Goal: Information Seeking & Learning: Learn about a topic

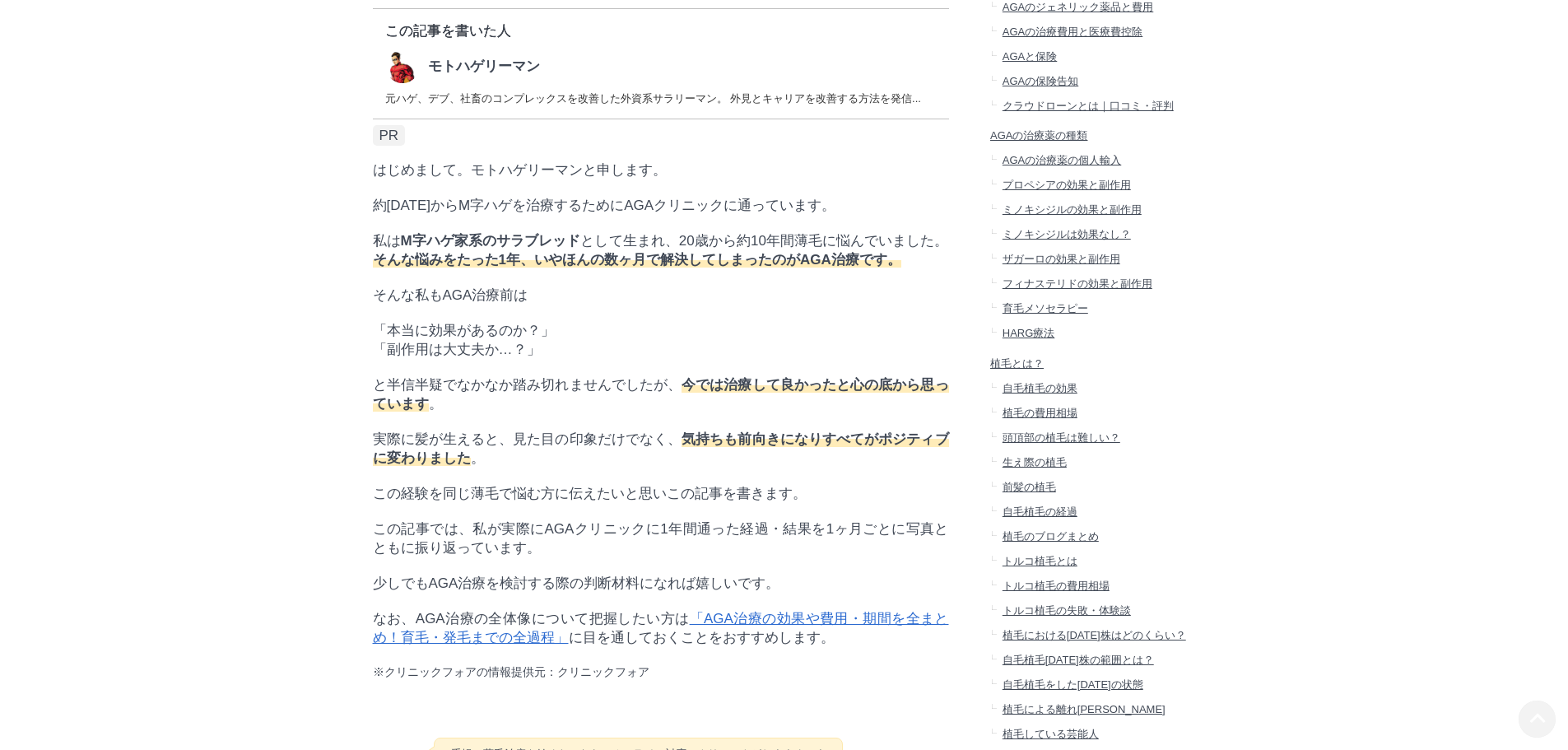
scroll to position [494, 0]
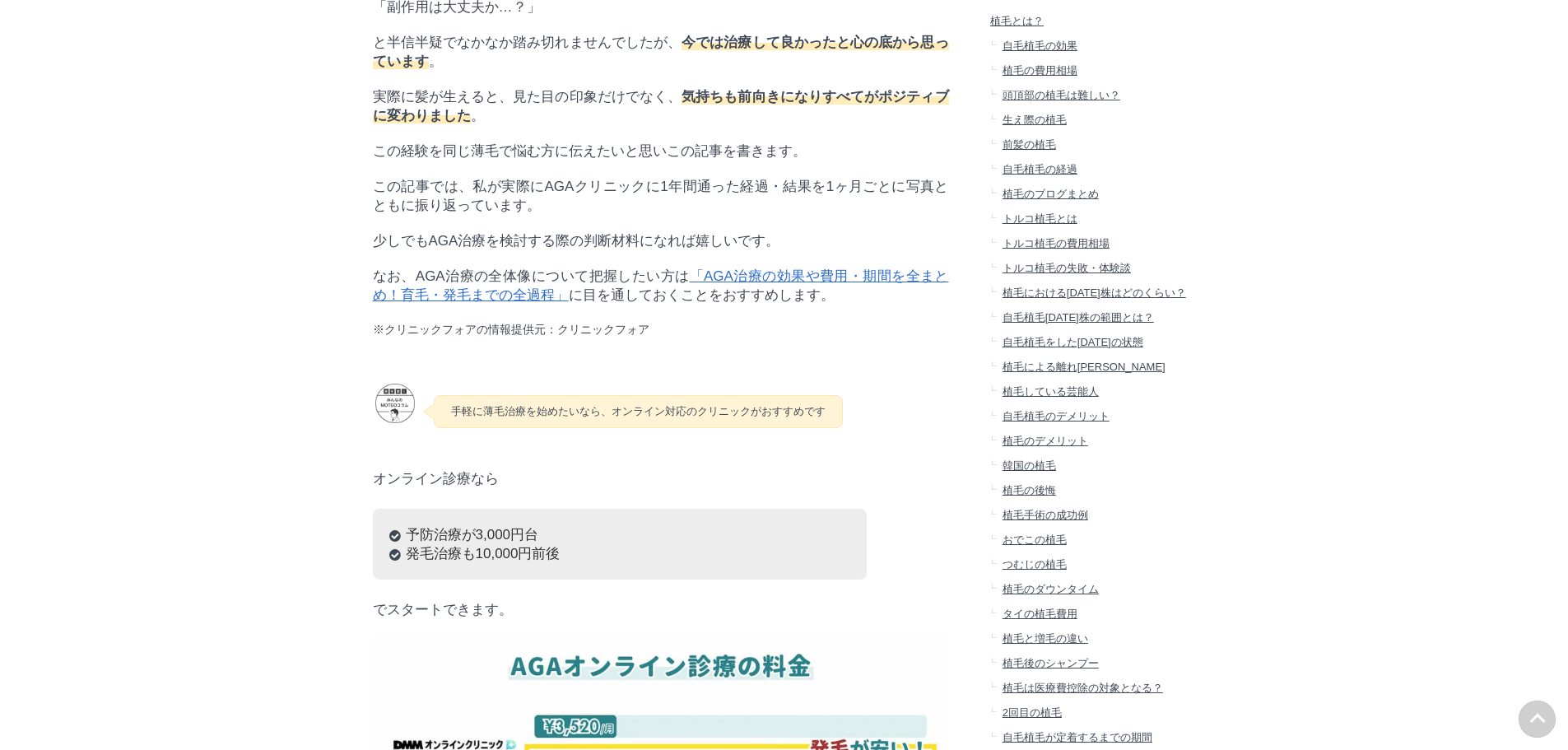
scroll to position [958, 0]
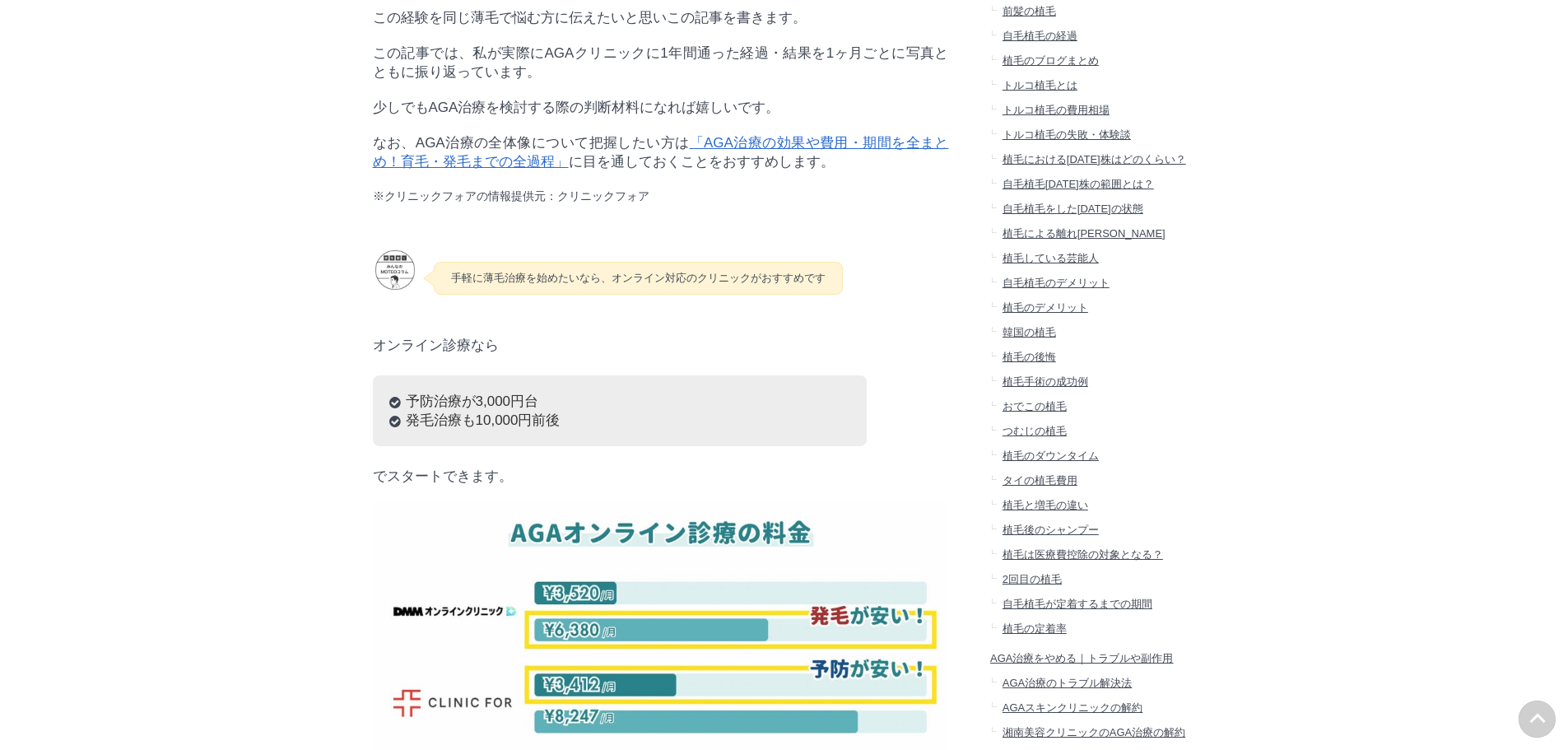
drag, startPoint x: 256, startPoint y: 438, endPoint x: 265, endPoint y: 516, distance: 78.5
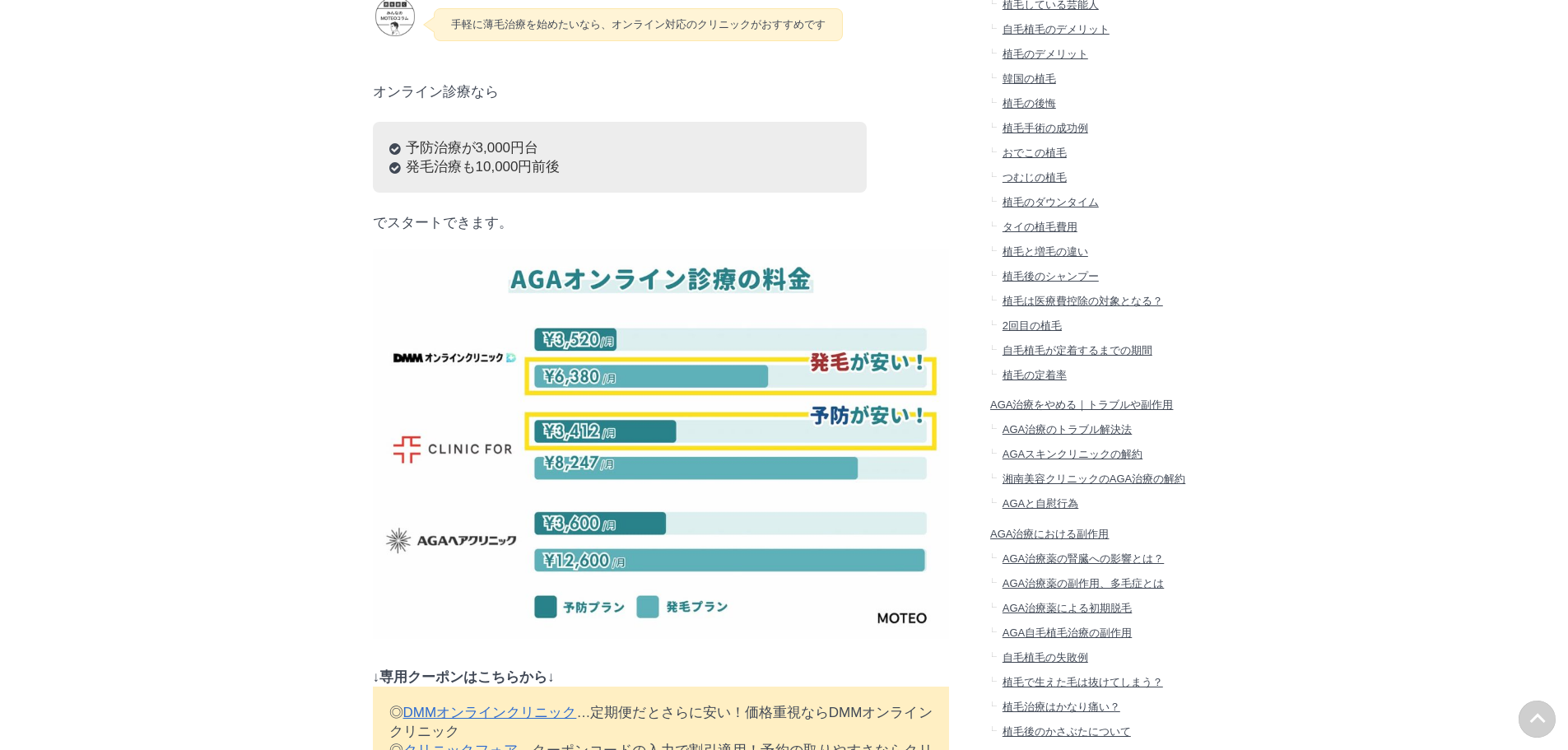
scroll to position [1205, 0]
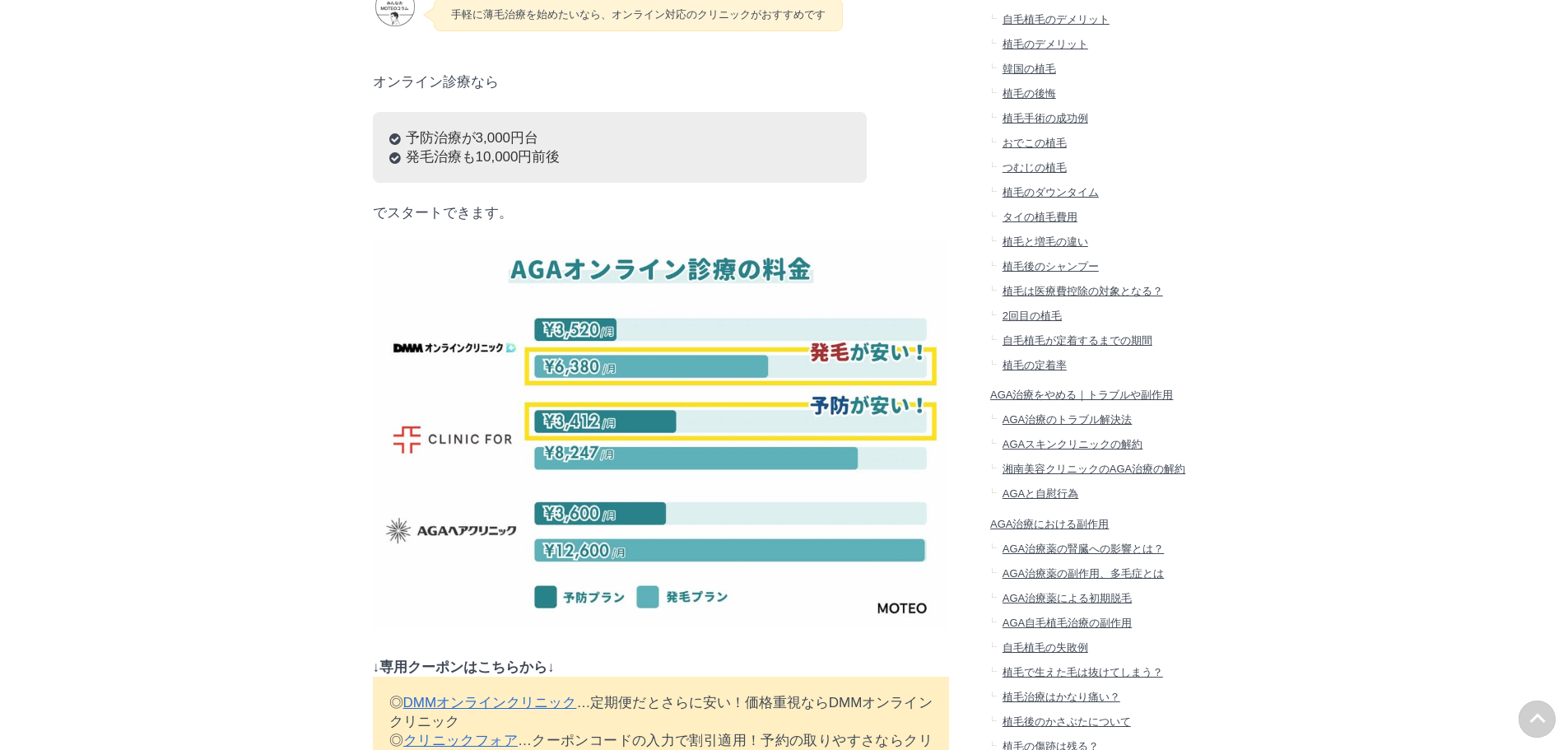
drag, startPoint x: 259, startPoint y: 402, endPoint x: 259, endPoint y: 419, distance: 17.0
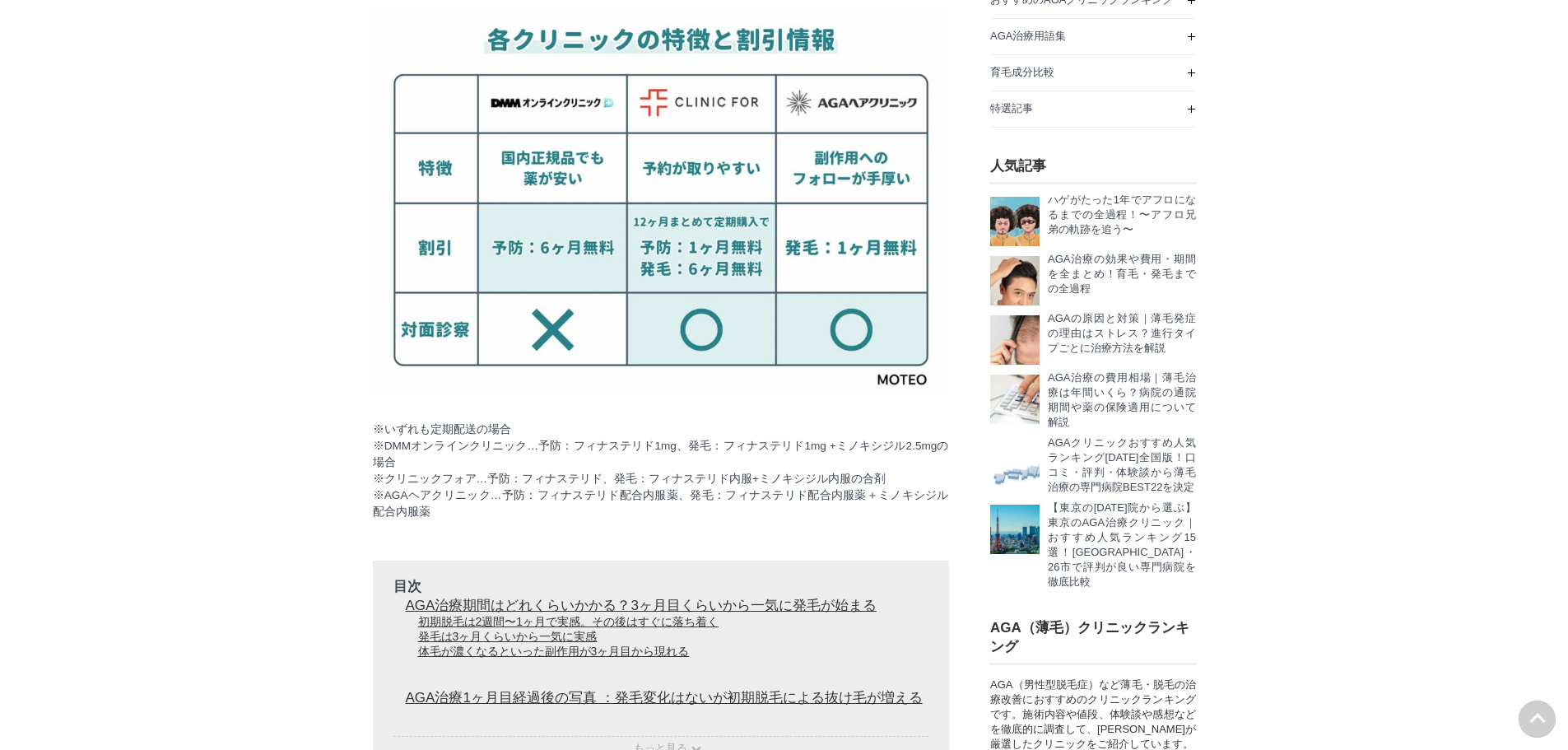
scroll to position [2034, 0]
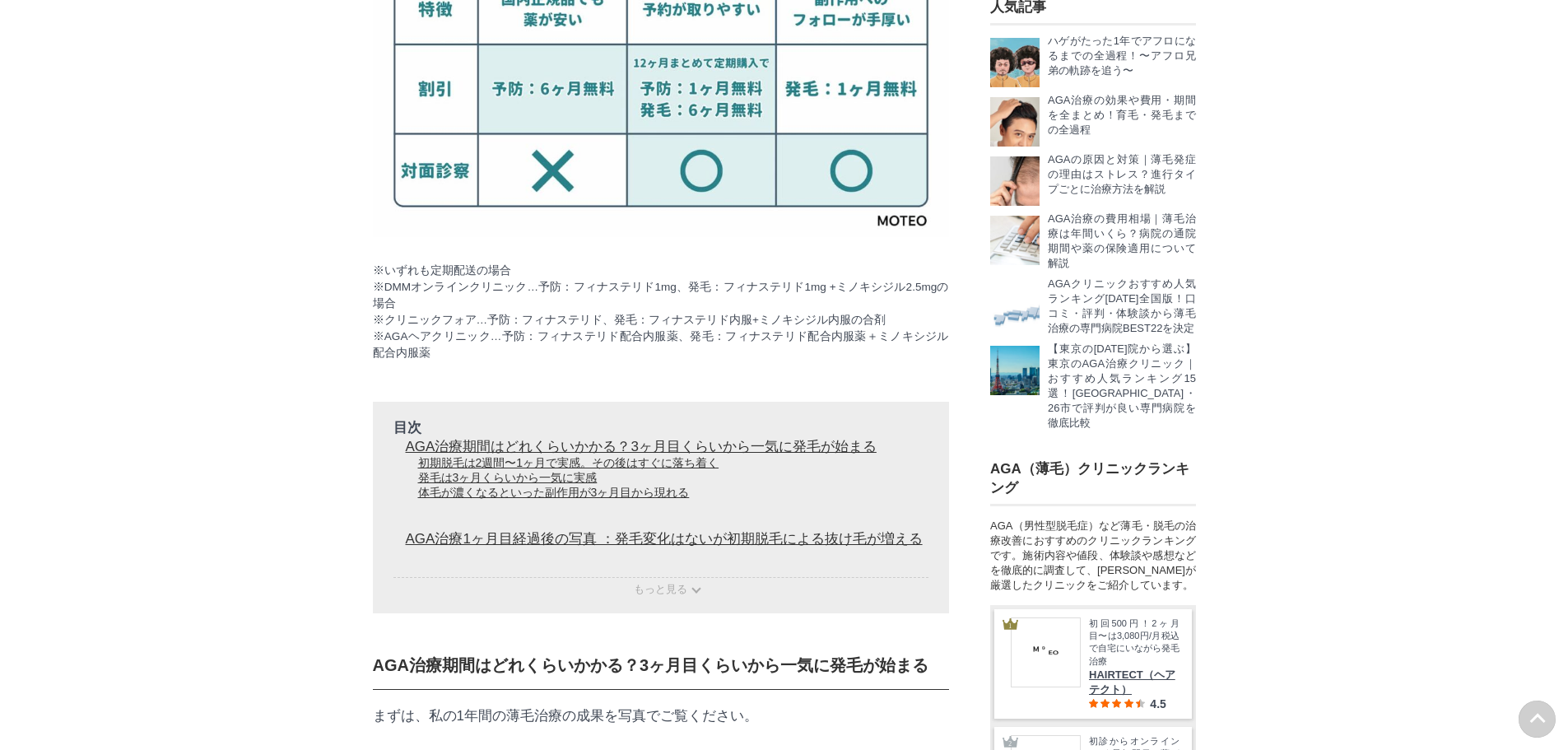
drag, startPoint x: 250, startPoint y: 395, endPoint x: 246, endPoint y: 440, distance: 45.2
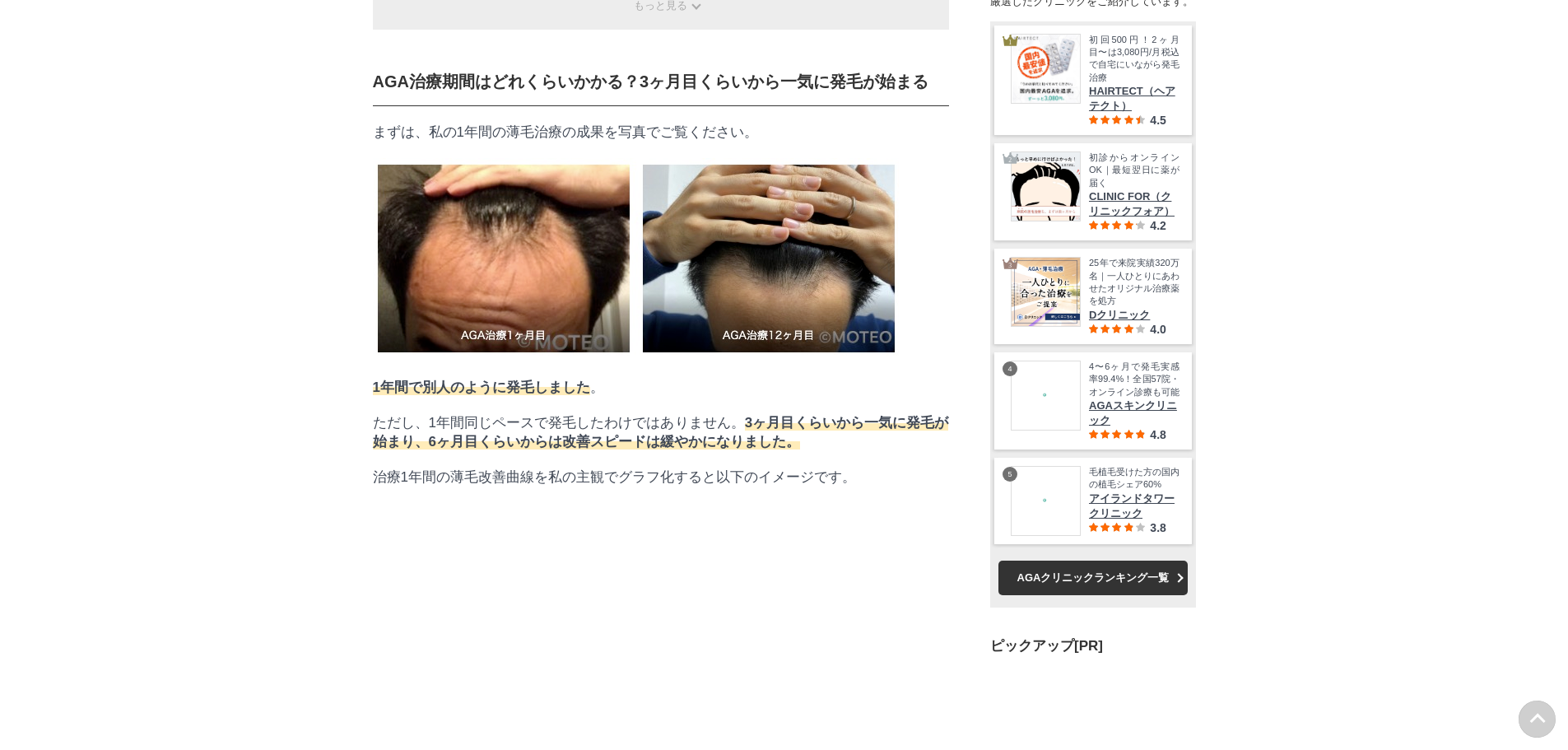
scroll to position [34421, 81470]
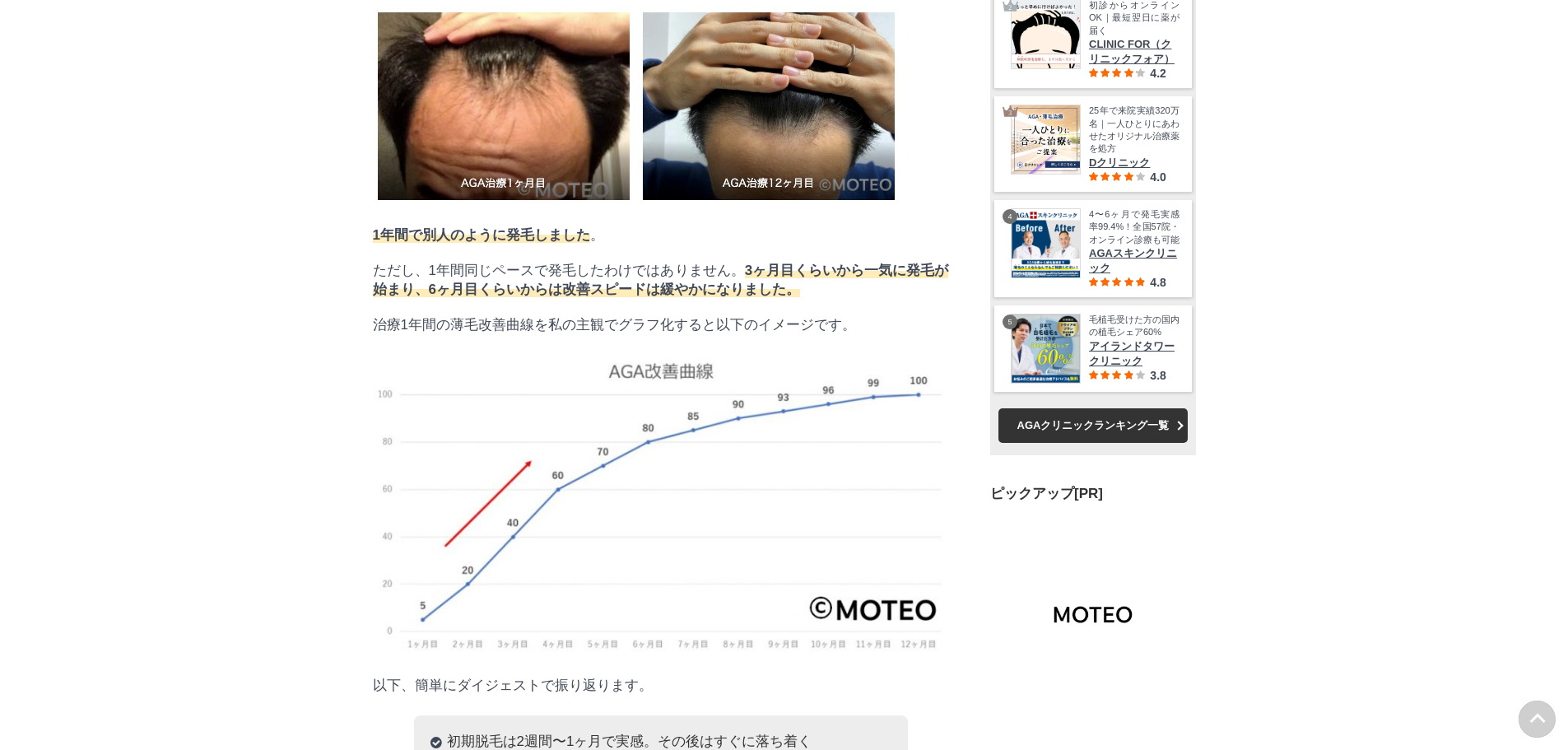
scroll to position [2938, 0]
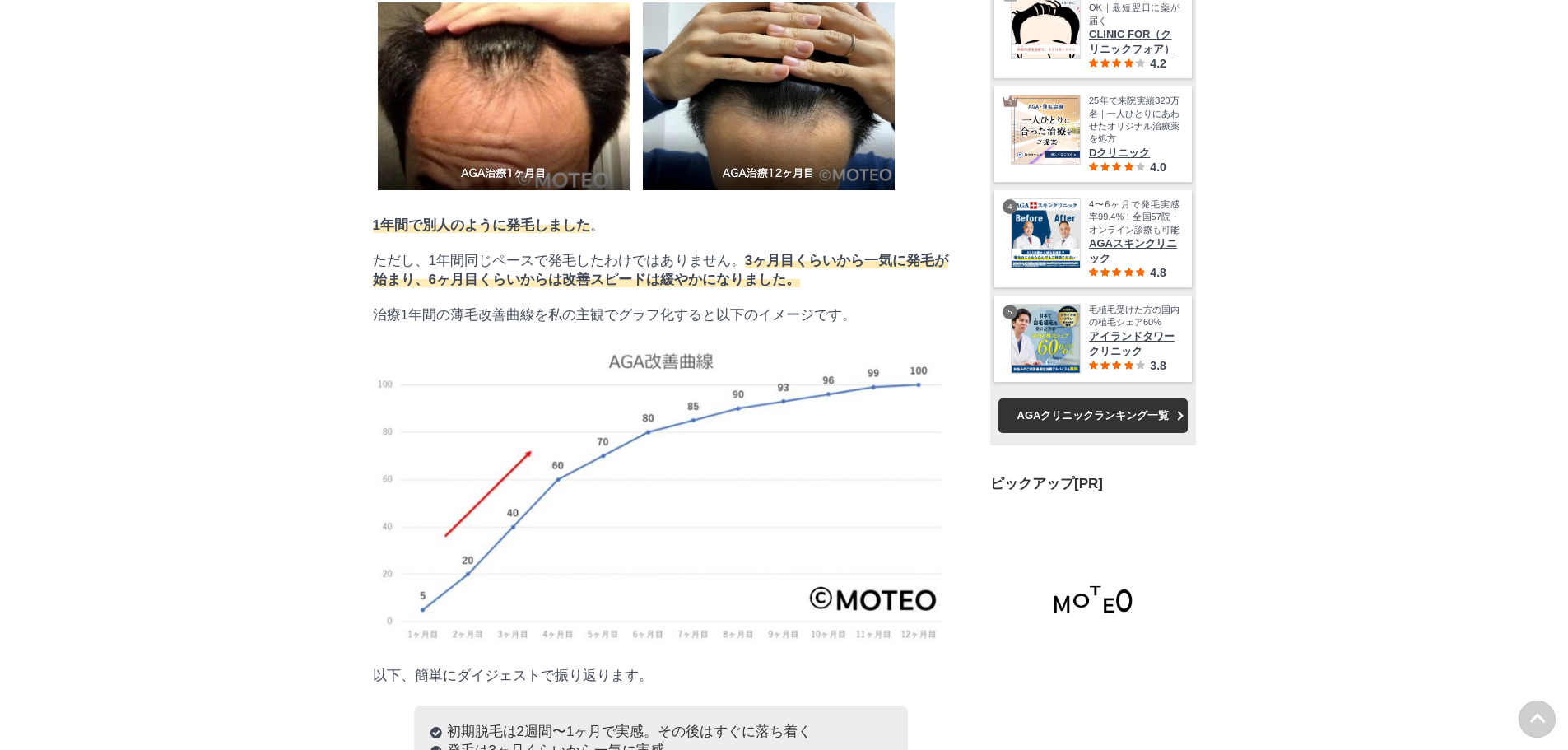
drag, startPoint x: 229, startPoint y: 419, endPoint x: 229, endPoint y: 445, distance: 26.0
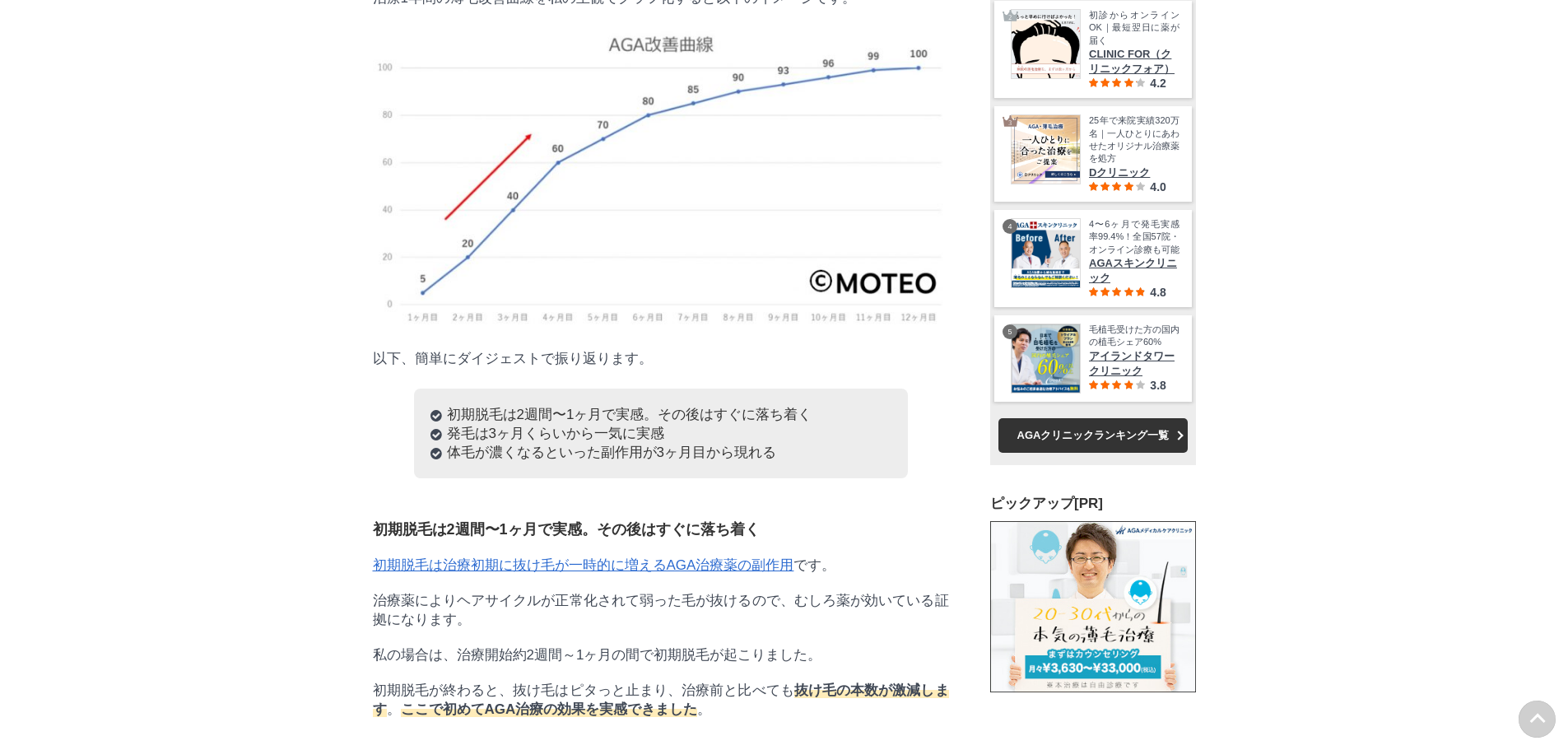
scroll to position [3268, 0]
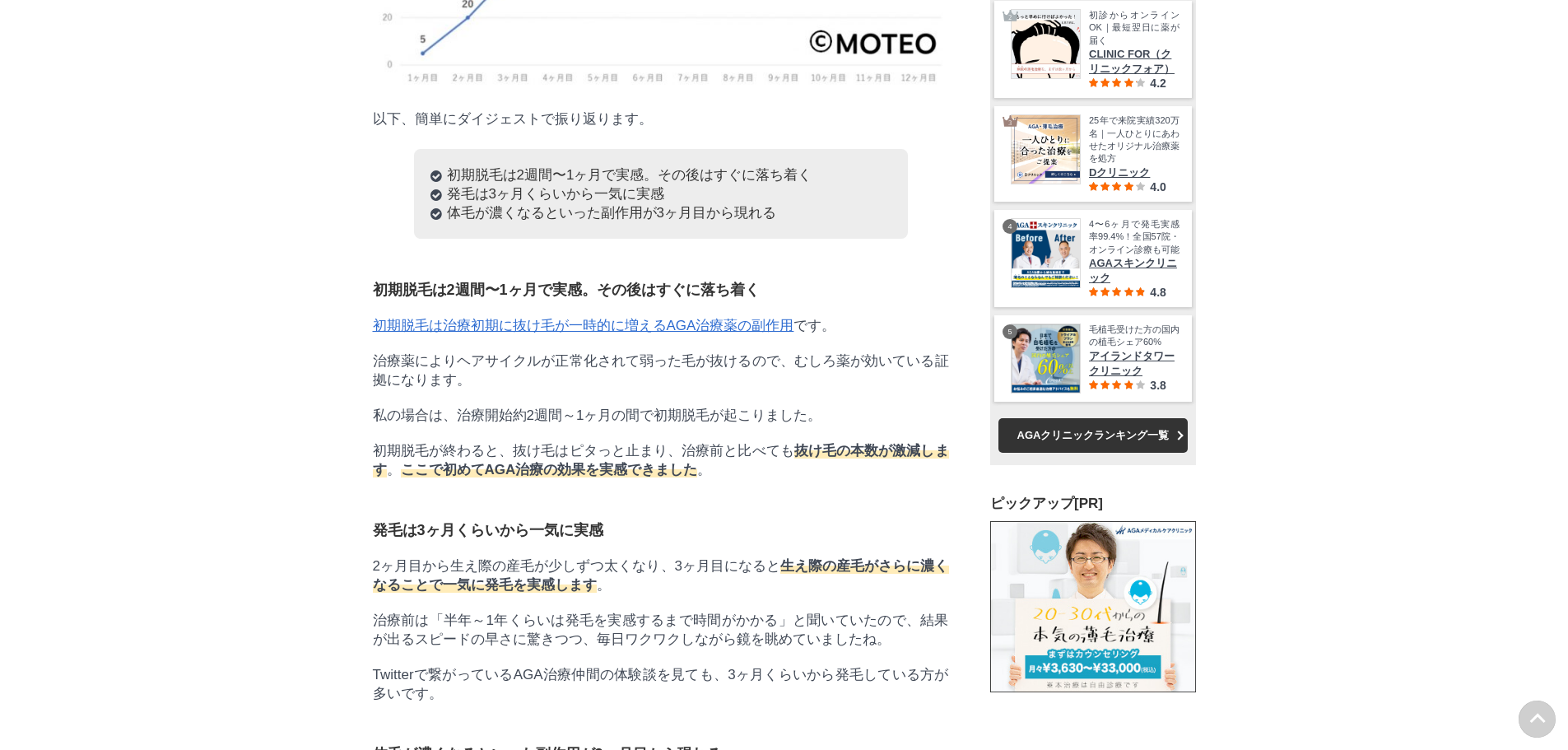
drag, startPoint x: 215, startPoint y: 399, endPoint x: 215, endPoint y: 418, distance: 19.0
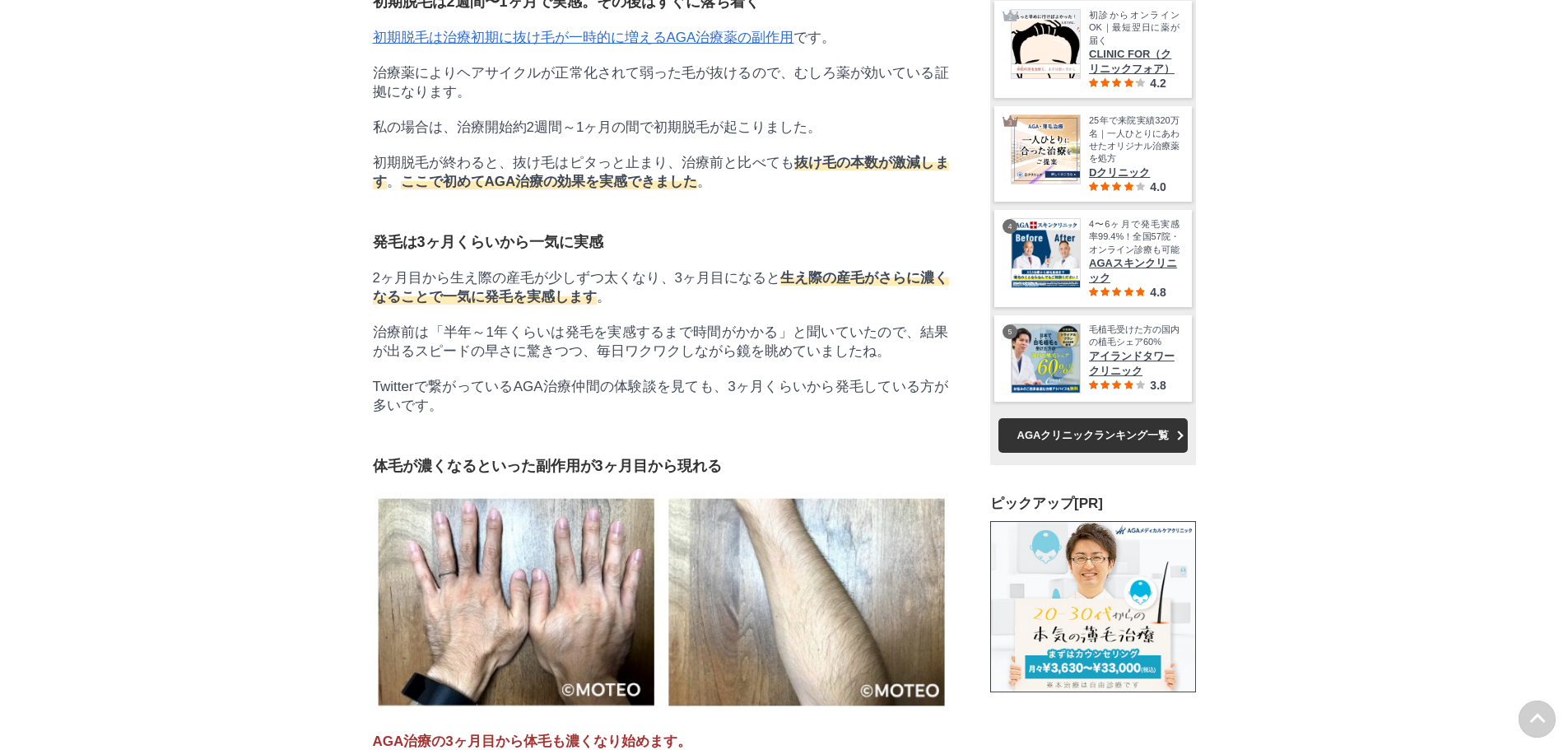
scroll to position [34796, 81470]
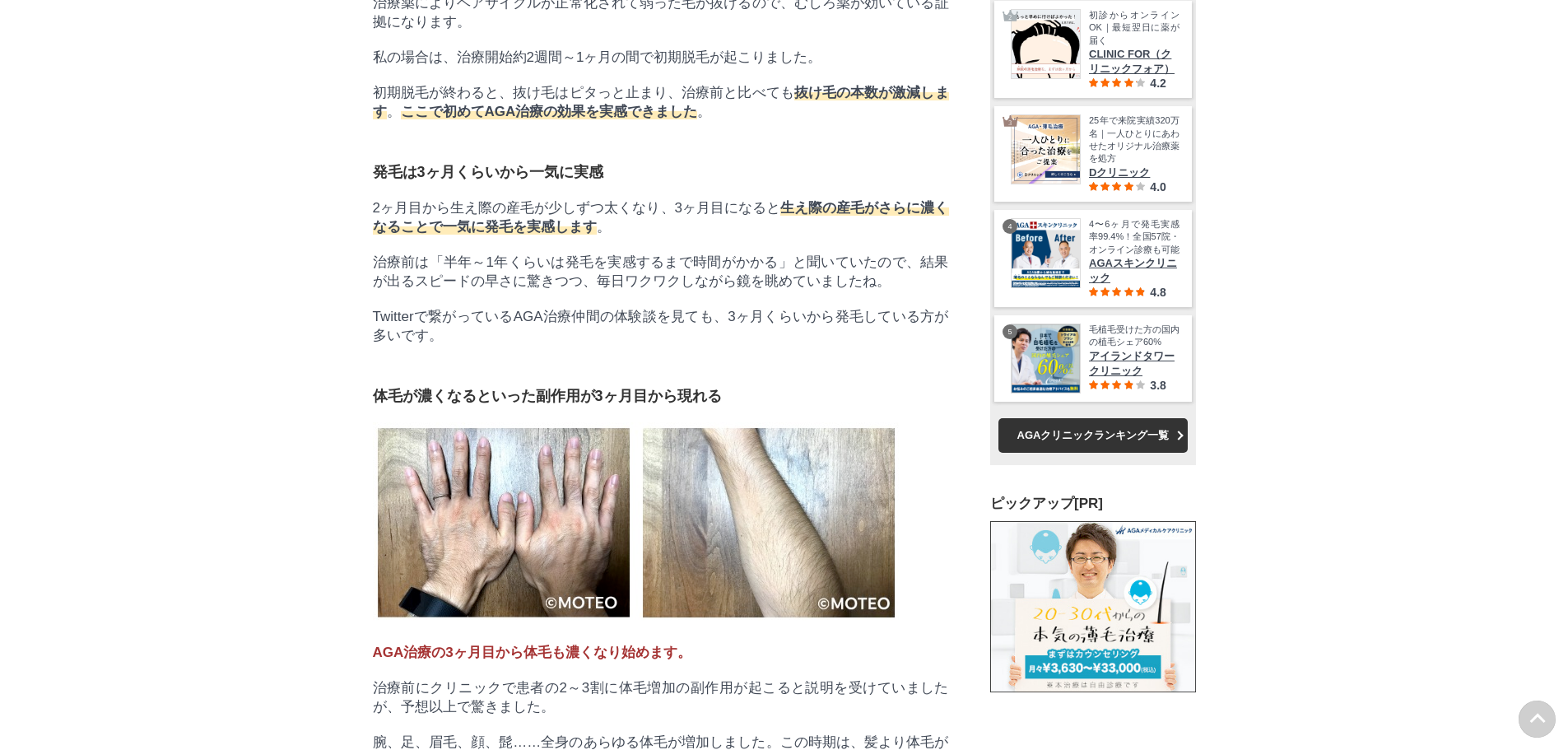
drag, startPoint x: 263, startPoint y: 395, endPoint x: 259, endPoint y: 420, distance: 25.3
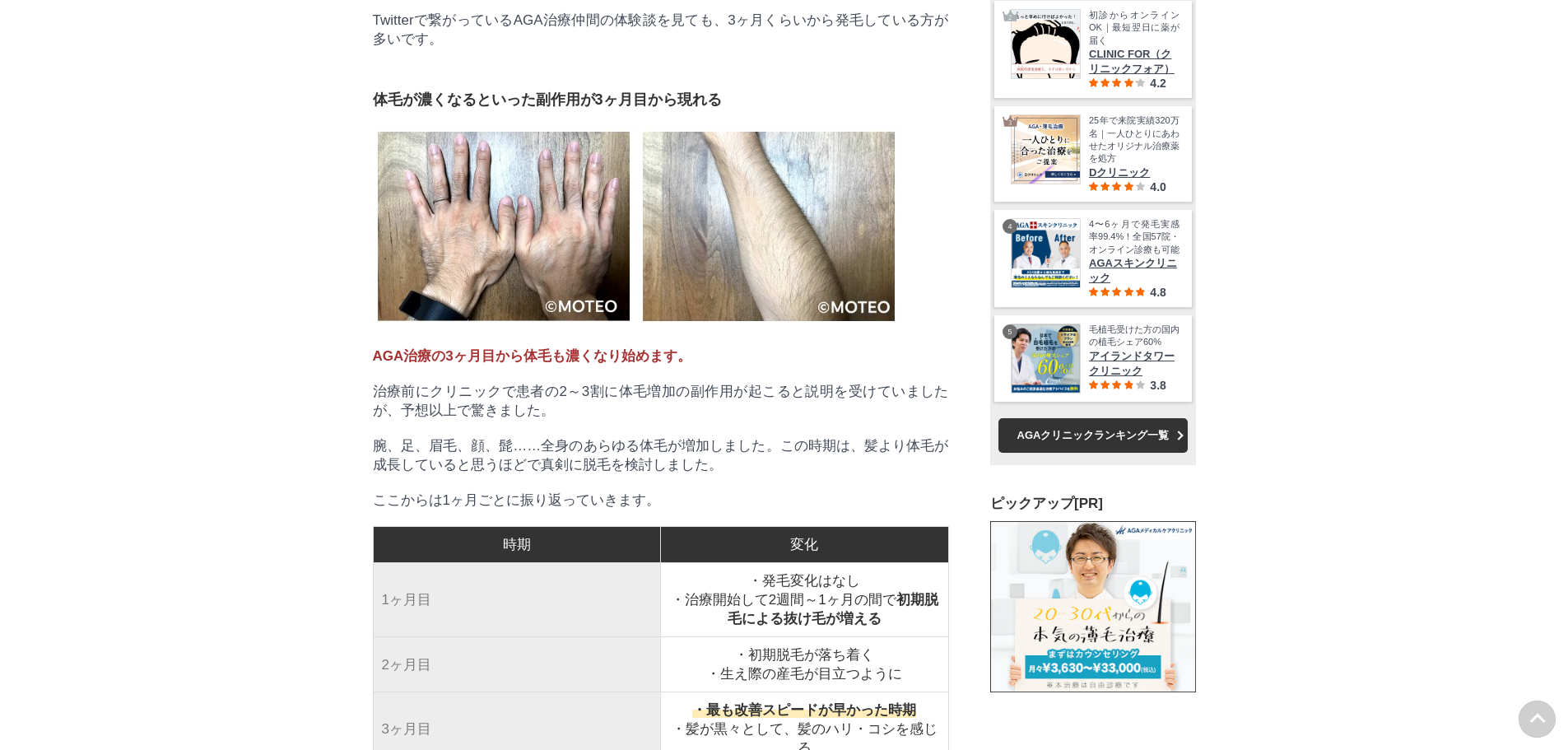
drag, startPoint x: 234, startPoint y: 371, endPoint x: 232, endPoint y: 392, distance: 21.1
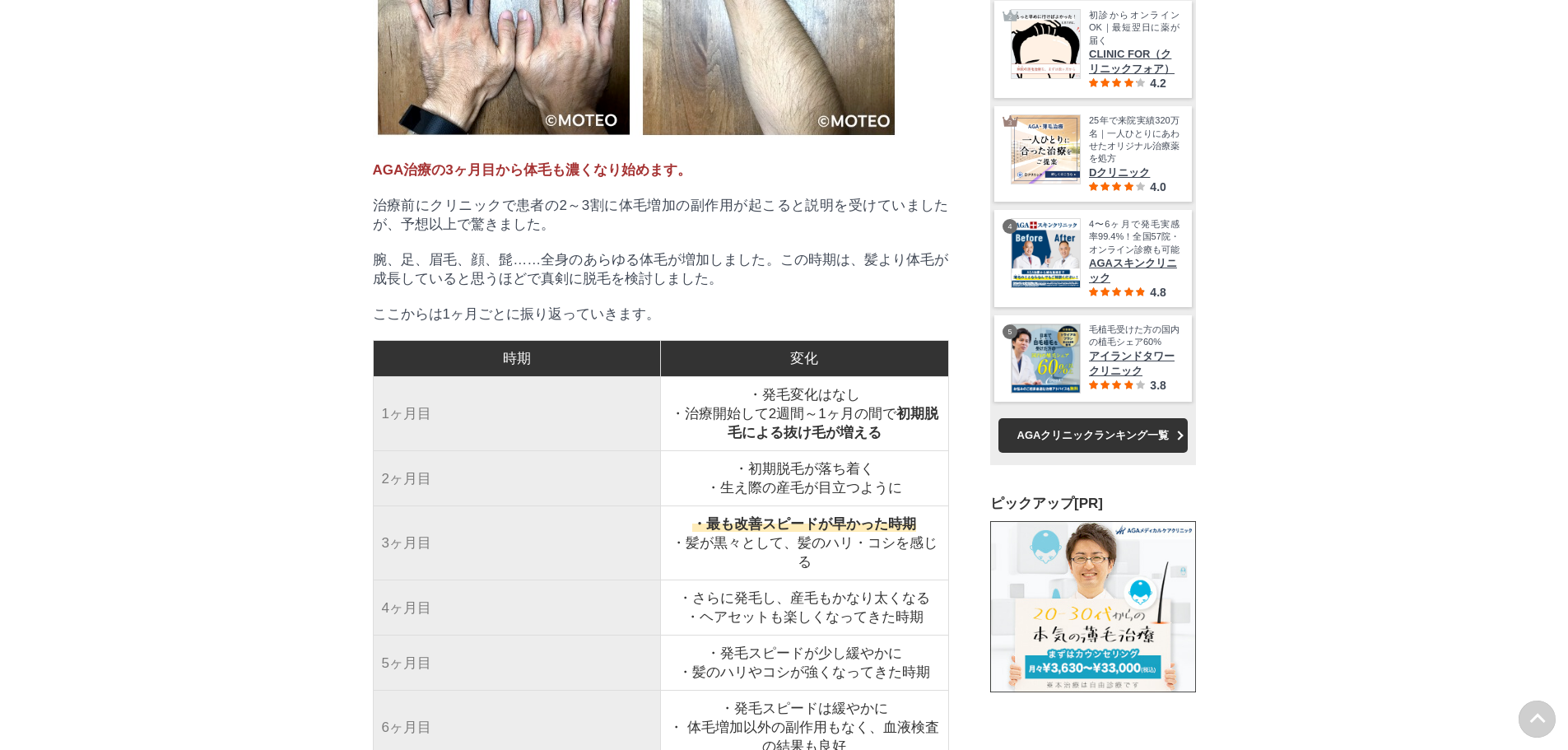
drag, startPoint x: 242, startPoint y: 370, endPoint x: 241, endPoint y: 390, distance: 20.0
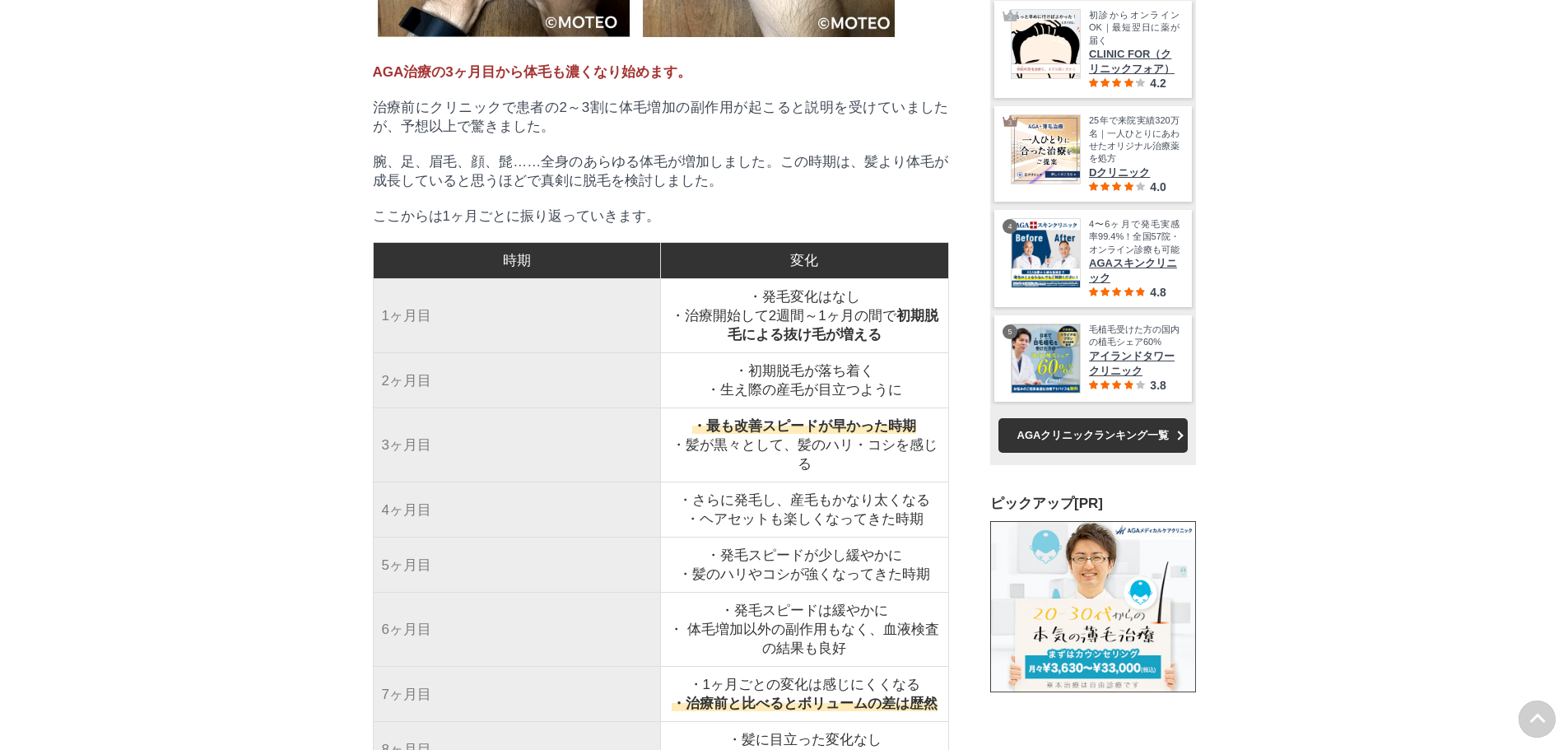
drag, startPoint x: 248, startPoint y: 365, endPoint x: 248, endPoint y: 384, distance: 19.0
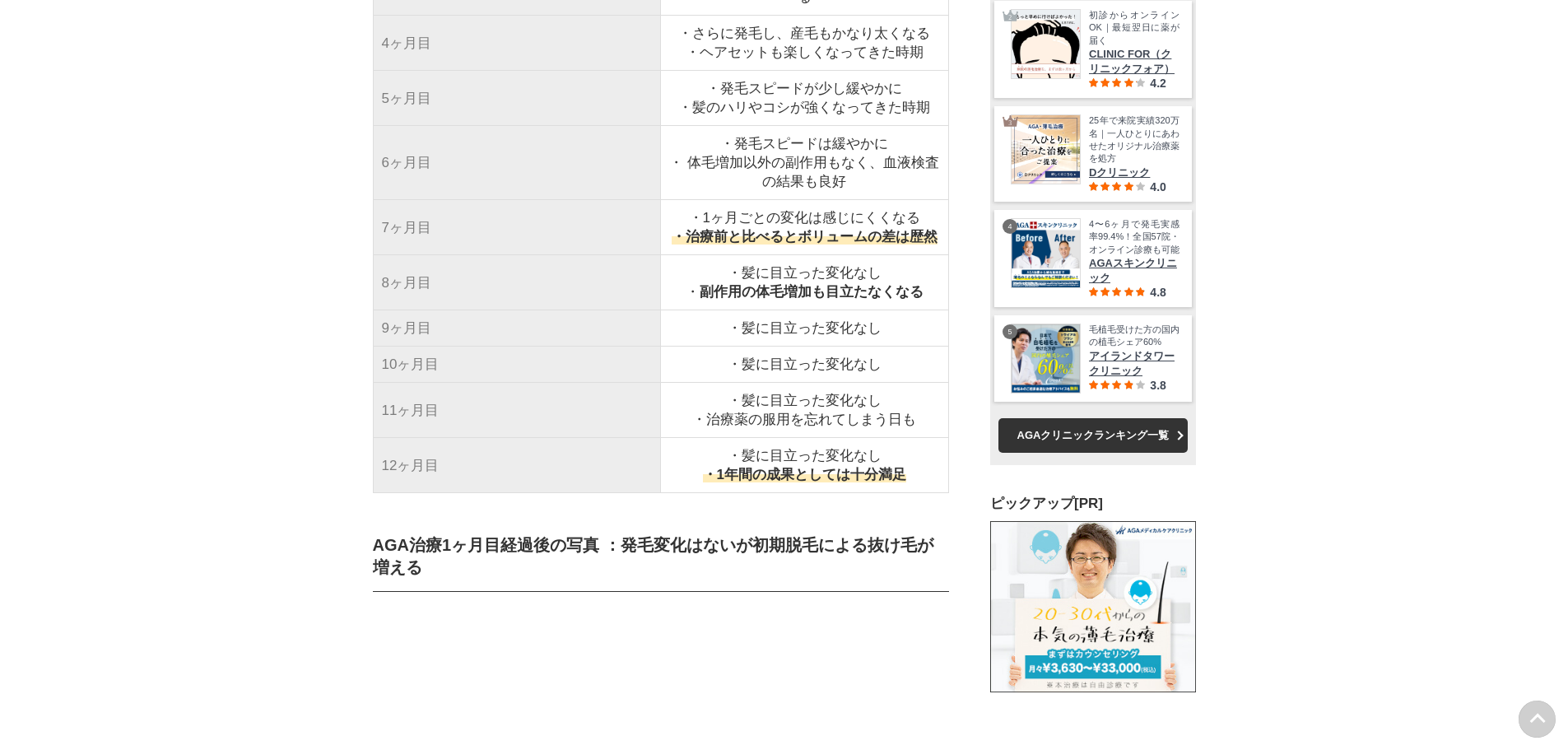
drag, startPoint x: 268, startPoint y: 373, endPoint x: 265, endPoint y: 403, distance: 30.1
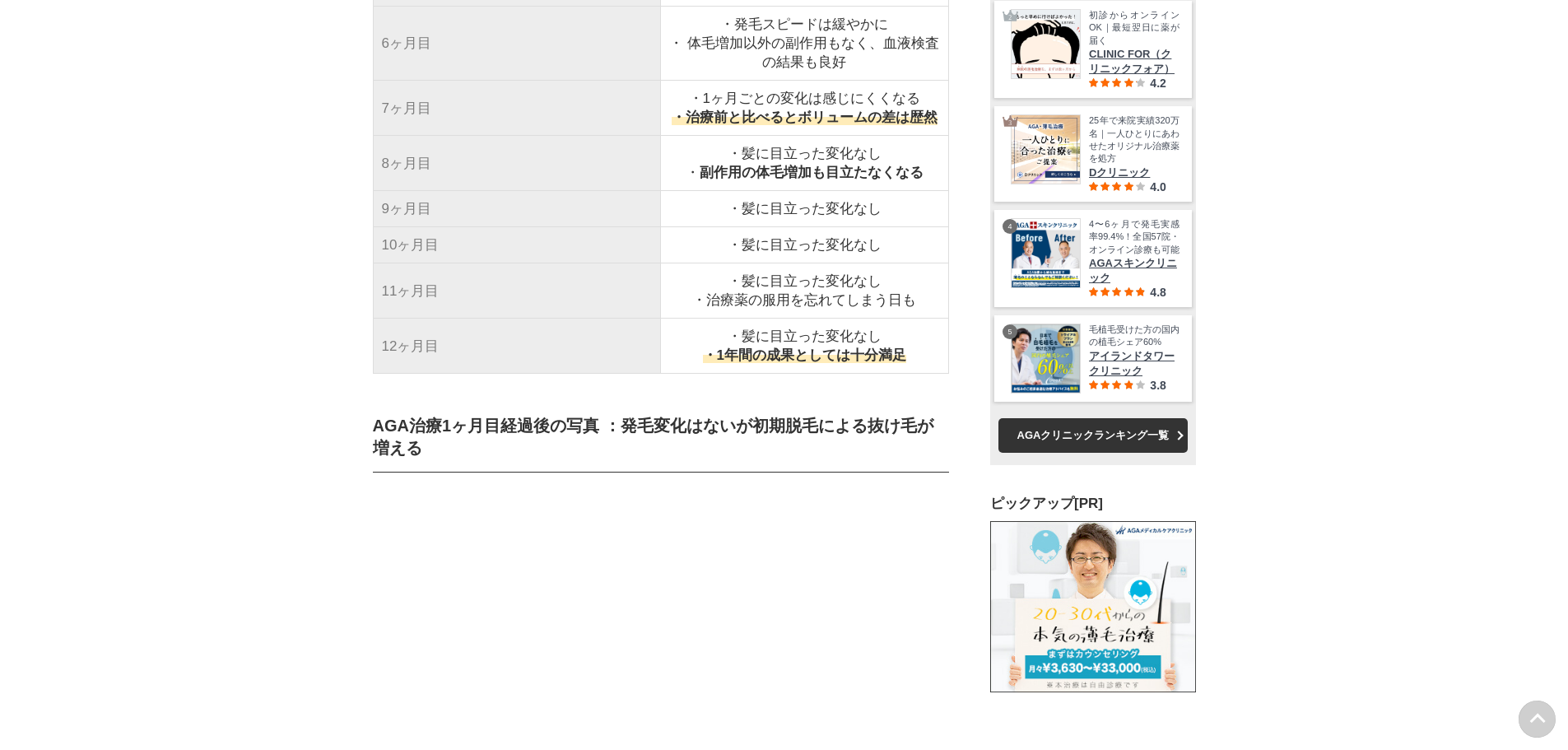
scroll to position [5022, 0]
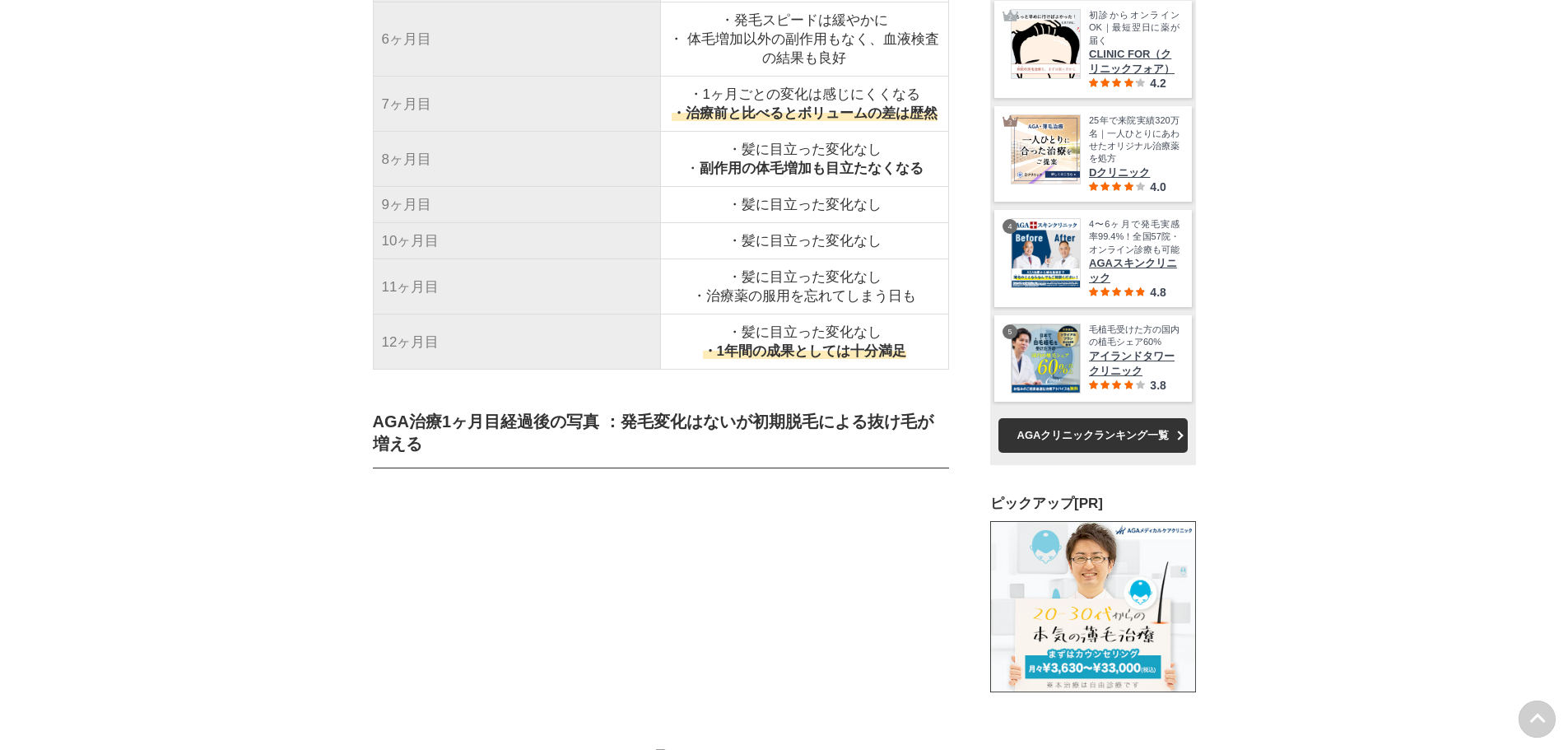
drag, startPoint x: 260, startPoint y: 381, endPoint x: 259, endPoint y: 400, distance: 19.0
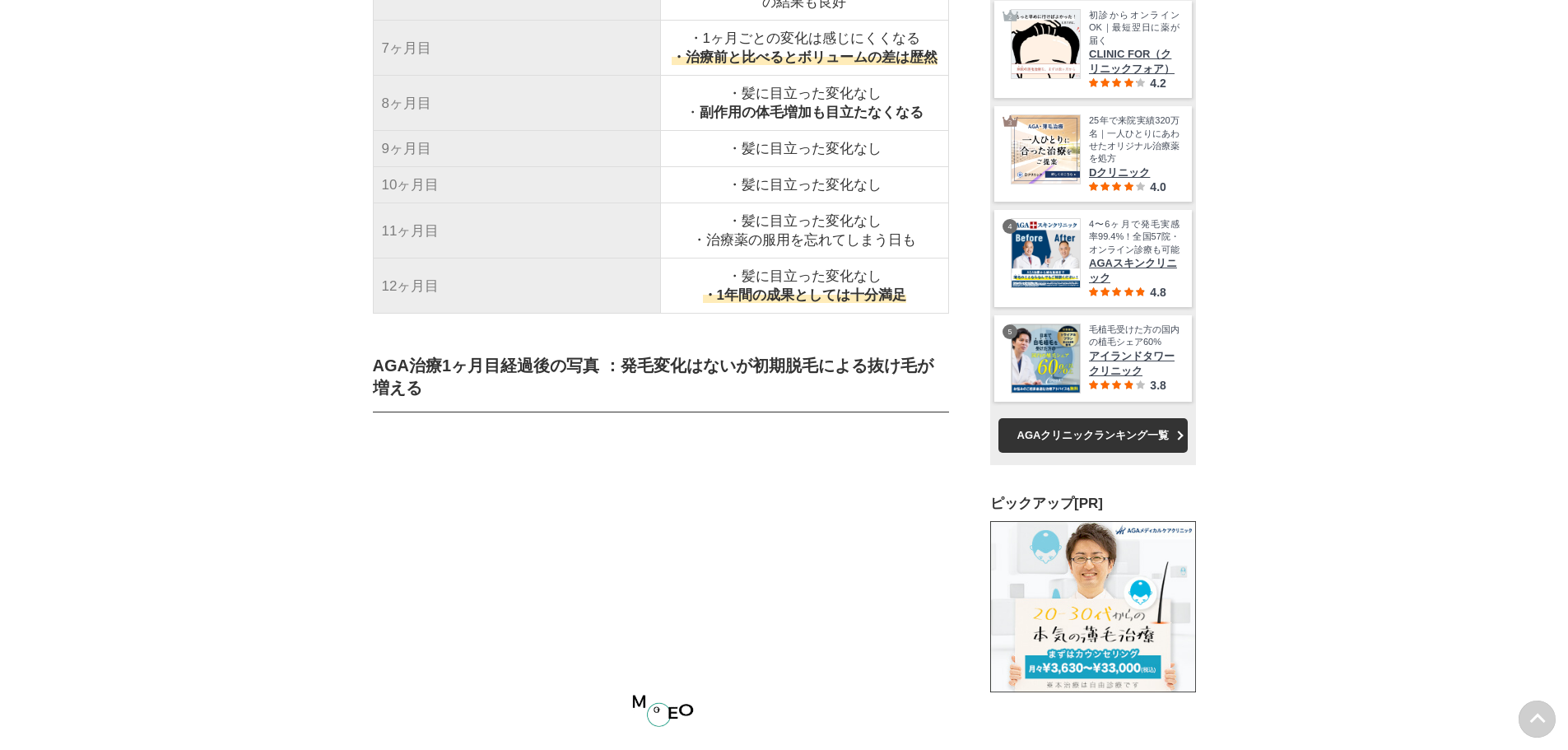
drag, startPoint x: 242, startPoint y: 378, endPoint x: 240, endPoint y: 397, distance: 19.1
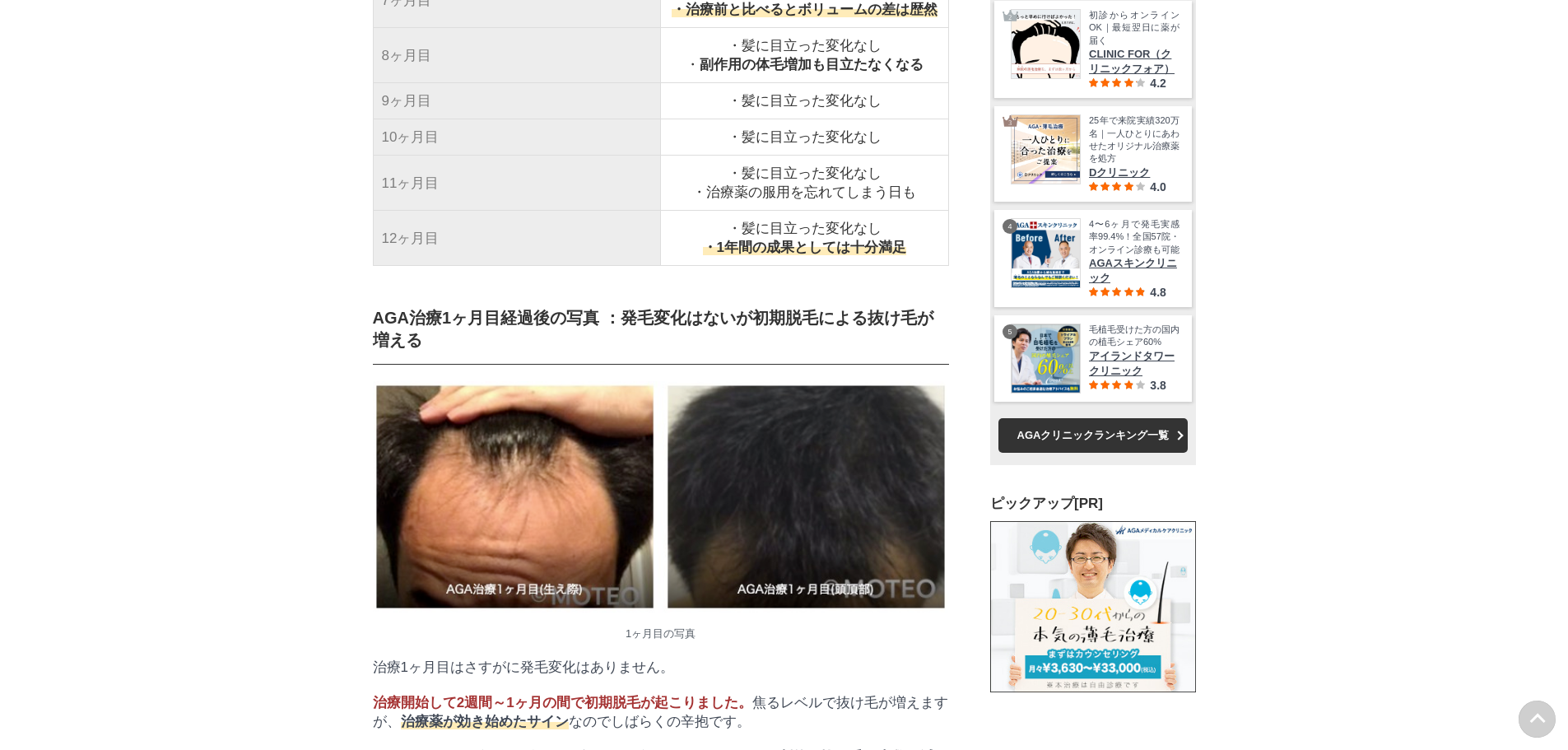
scroll to position [35162, 81470]
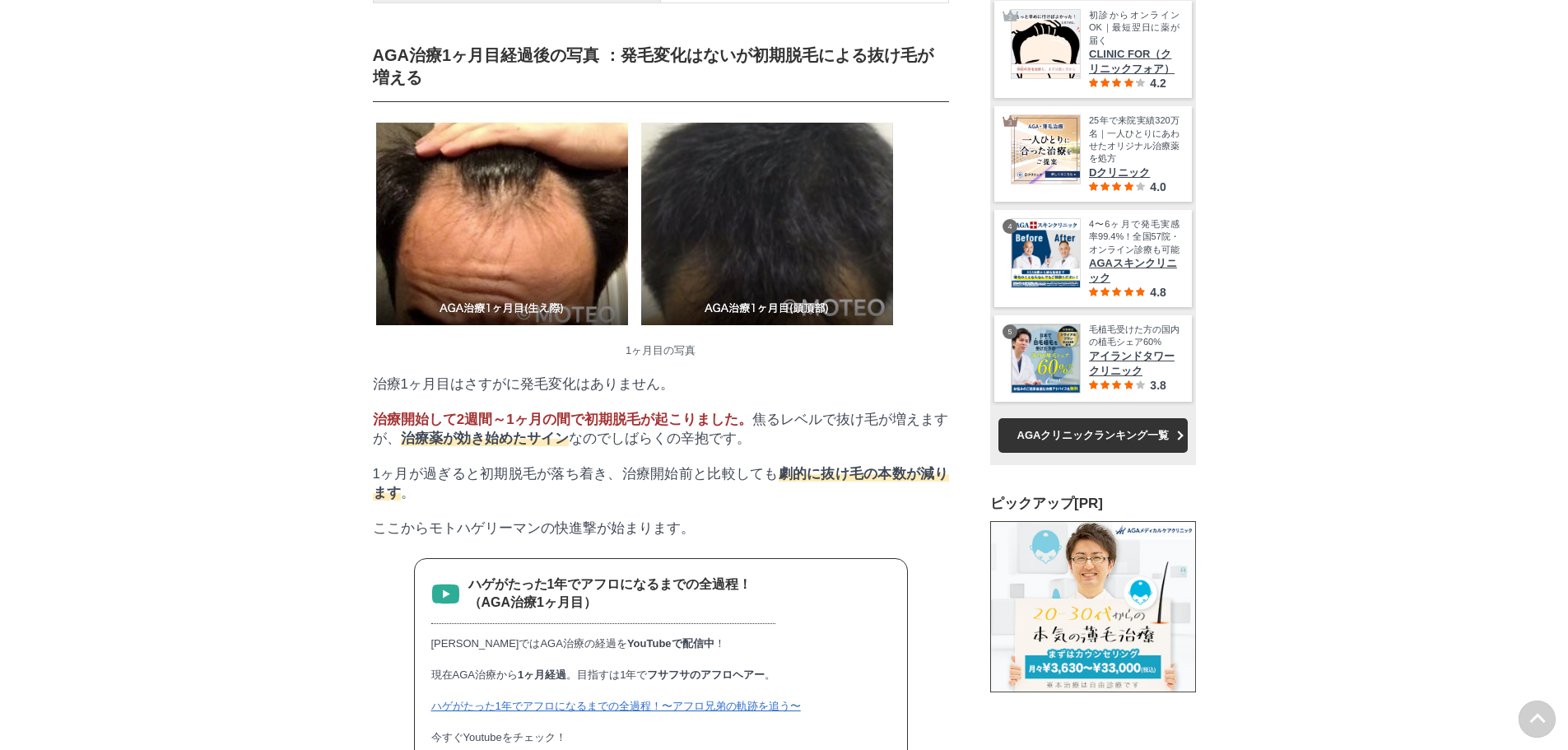
drag, startPoint x: 254, startPoint y: 375, endPoint x: 254, endPoint y: 455, distance: 80.0
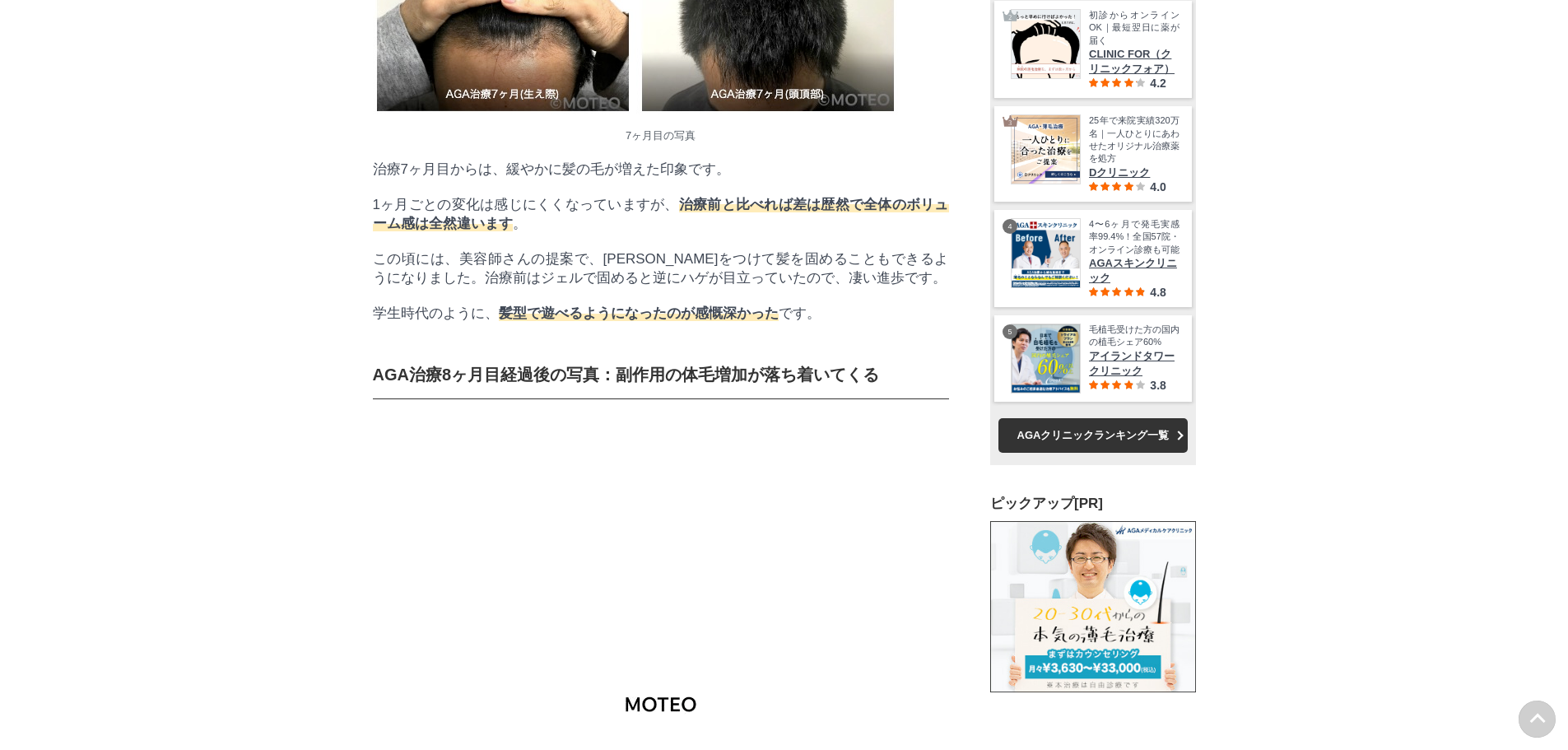
scroll to position [0, 0]
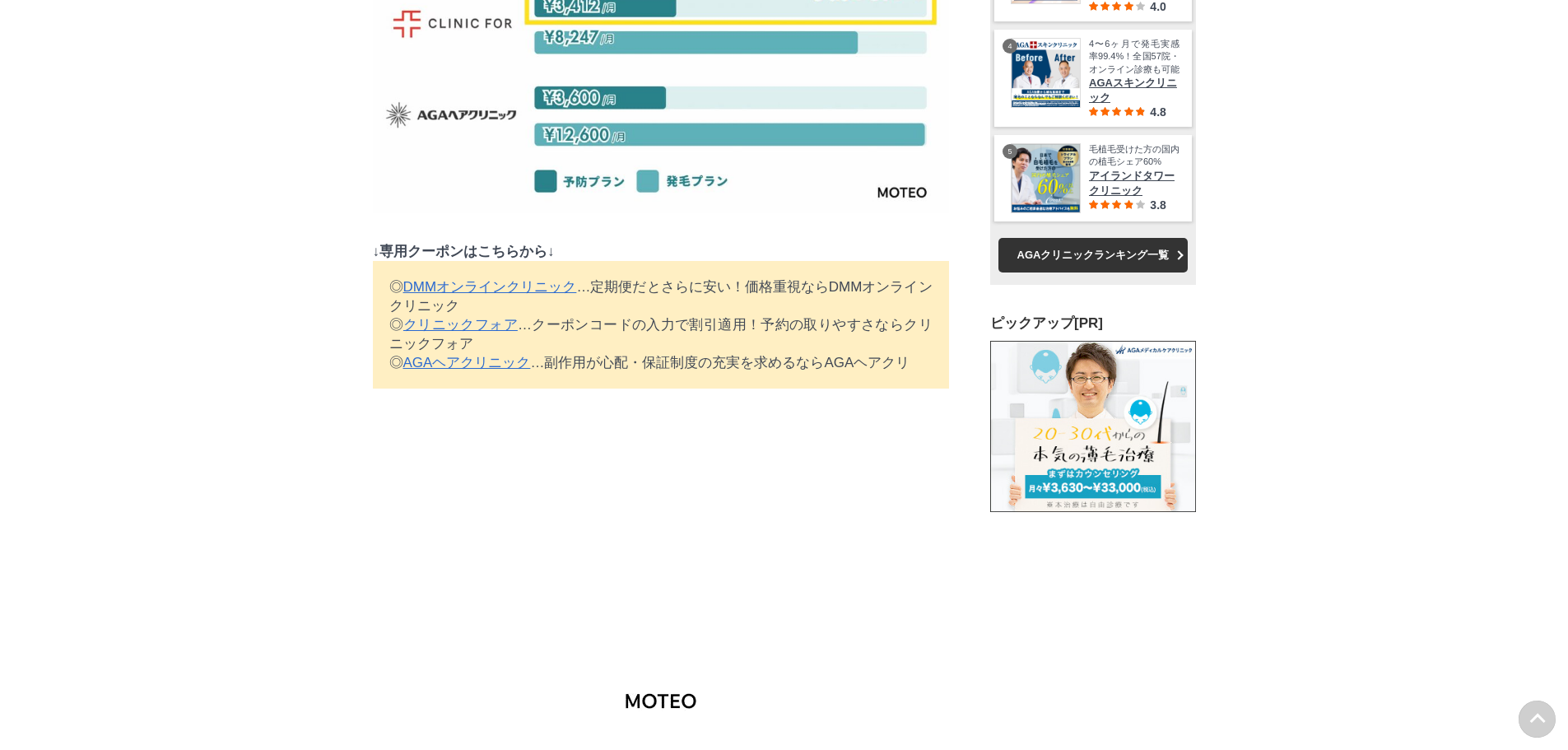
drag, startPoint x: 218, startPoint y: 409, endPoint x: 214, endPoint y: 485, distance: 76.1
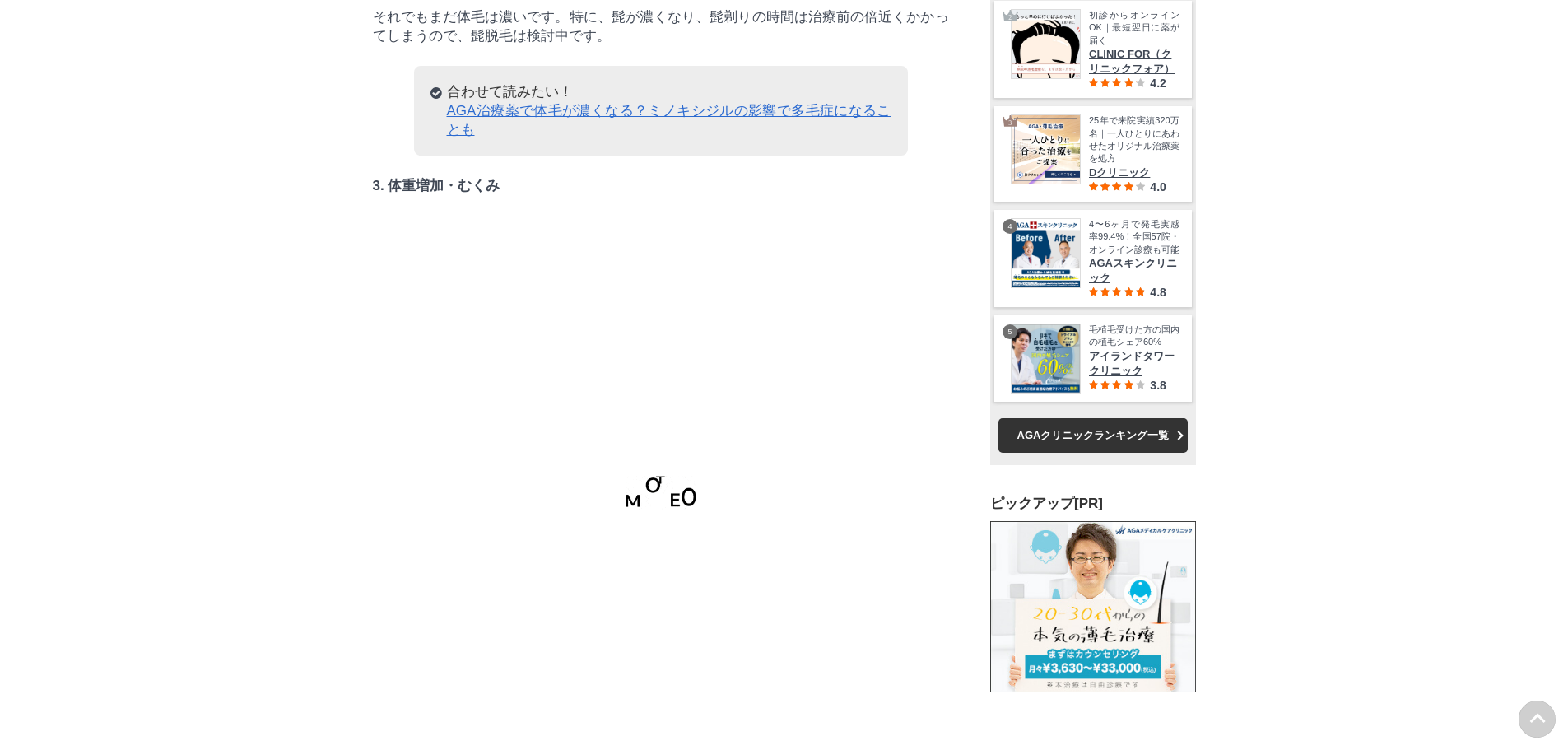
drag, startPoint x: 220, startPoint y: 415, endPoint x: 215, endPoint y: 478, distance: 63.2
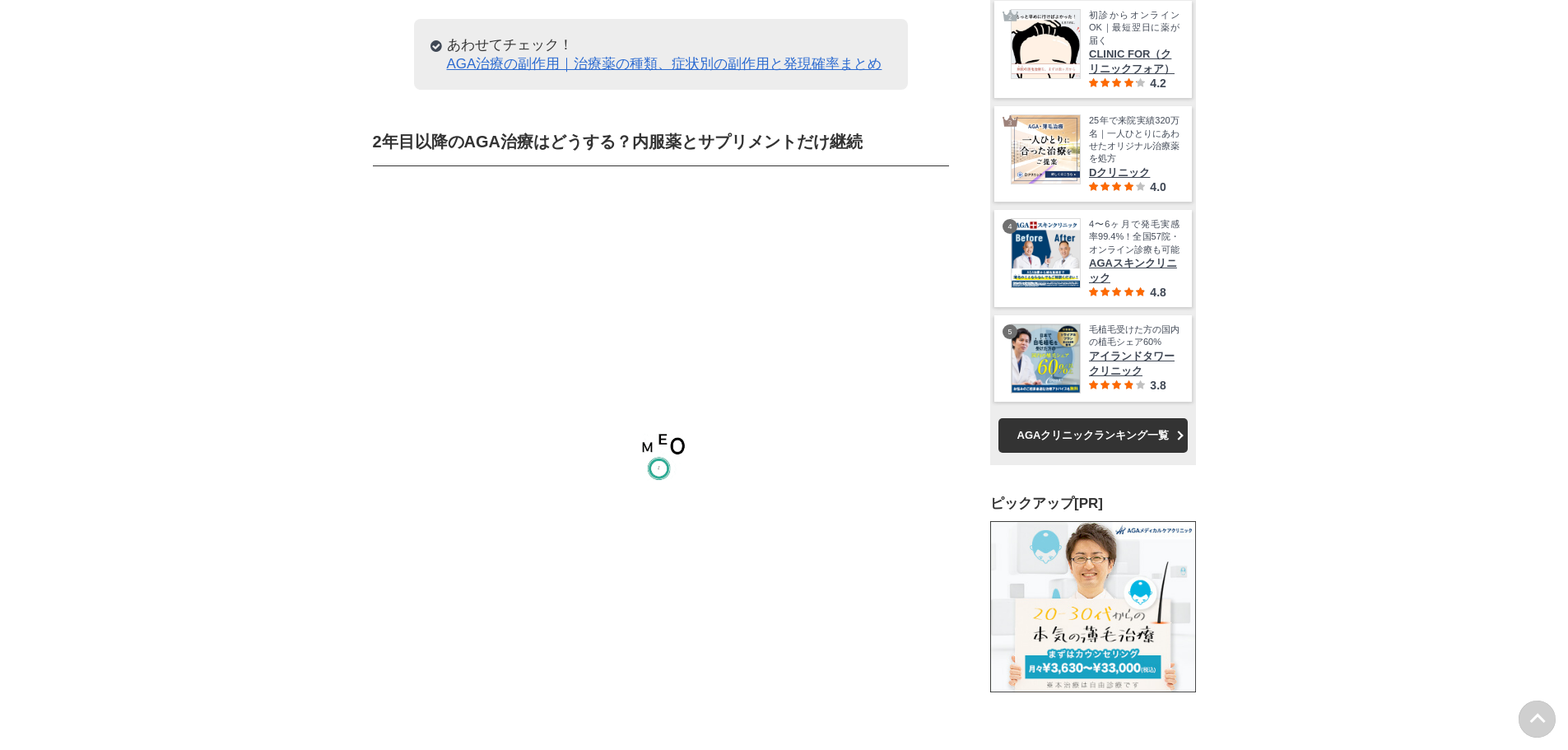
drag, startPoint x: 220, startPoint y: 452, endPoint x: 217, endPoint y: 476, distance: 24.2
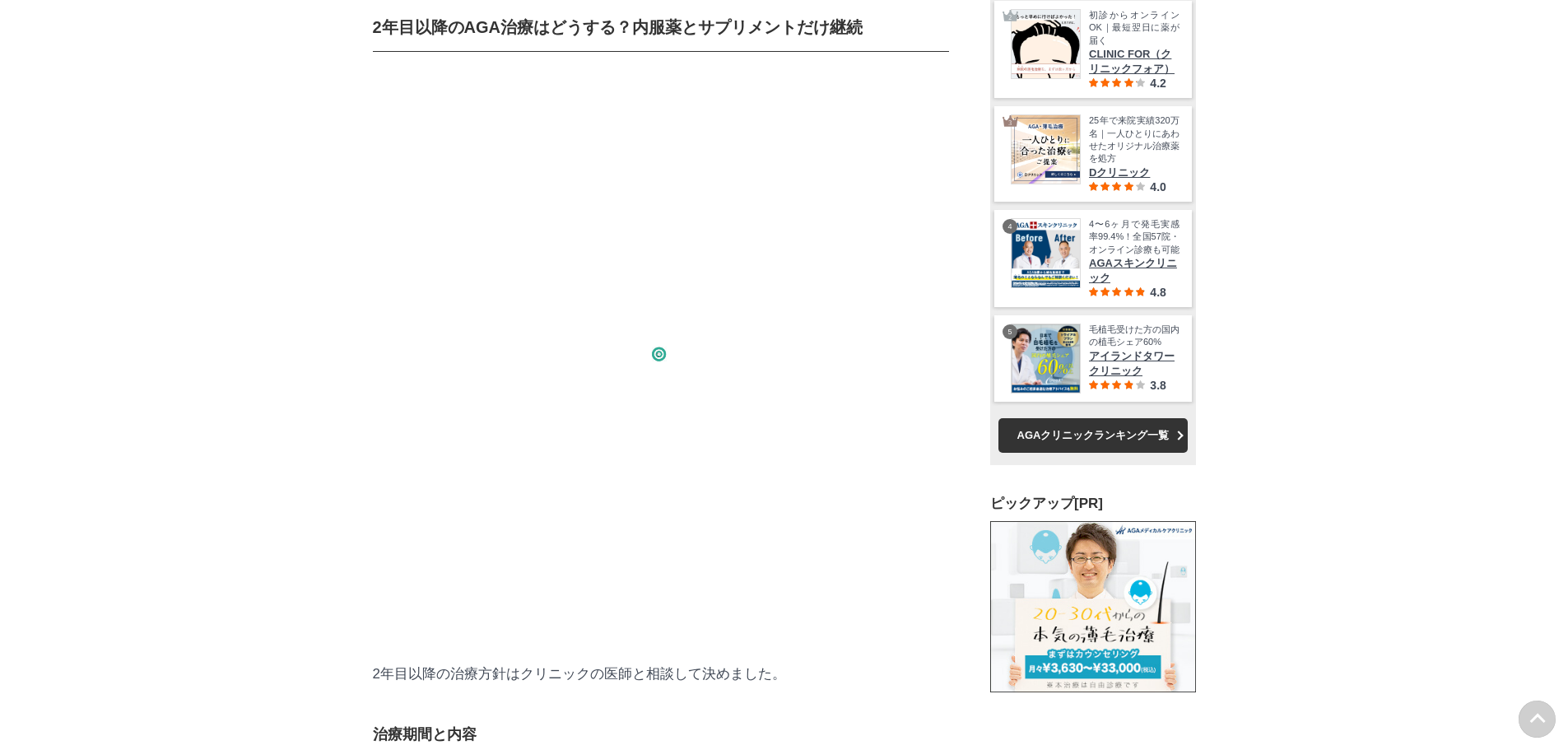
drag, startPoint x: 229, startPoint y: 403, endPoint x: 224, endPoint y: 423, distance: 20.6
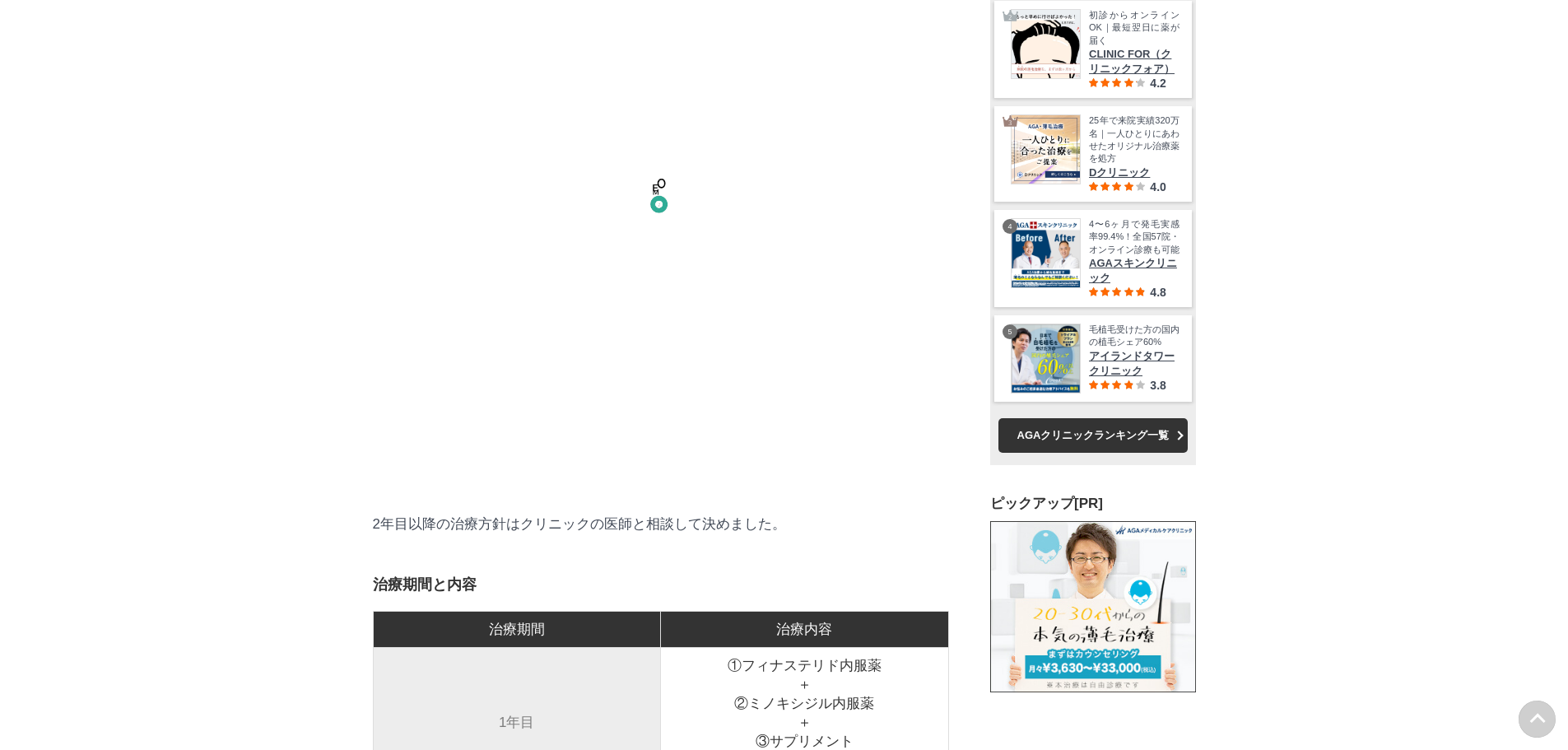
drag, startPoint x: 229, startPoint y: 392, endPoint x: 219, endPoint y: 472, distance: 80.6
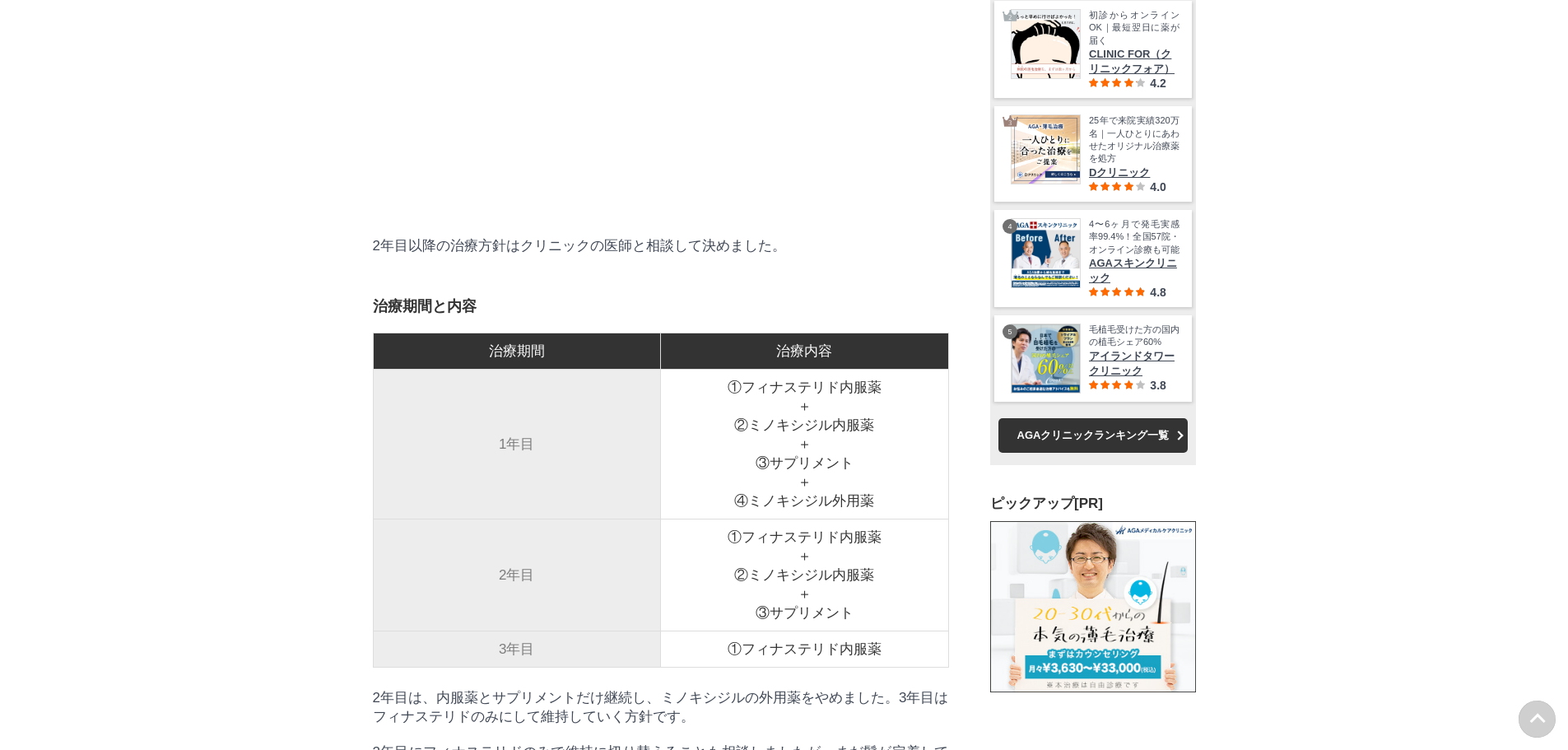
scroll to position [41575, 81470]
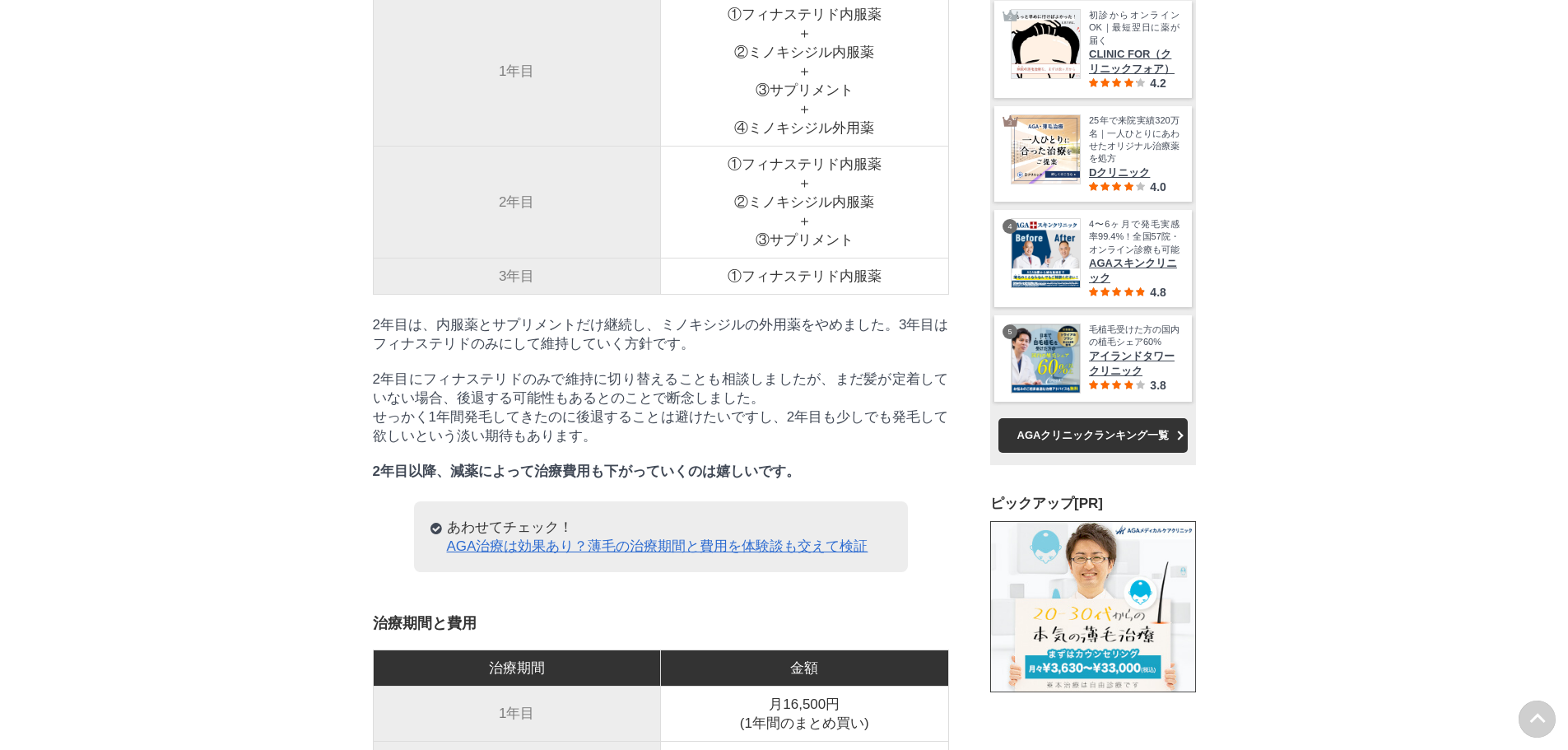
drag, startPoint x: 224, startPoint y: 425, endPoint x: 219, endPoint y: 457, distance: 32.4
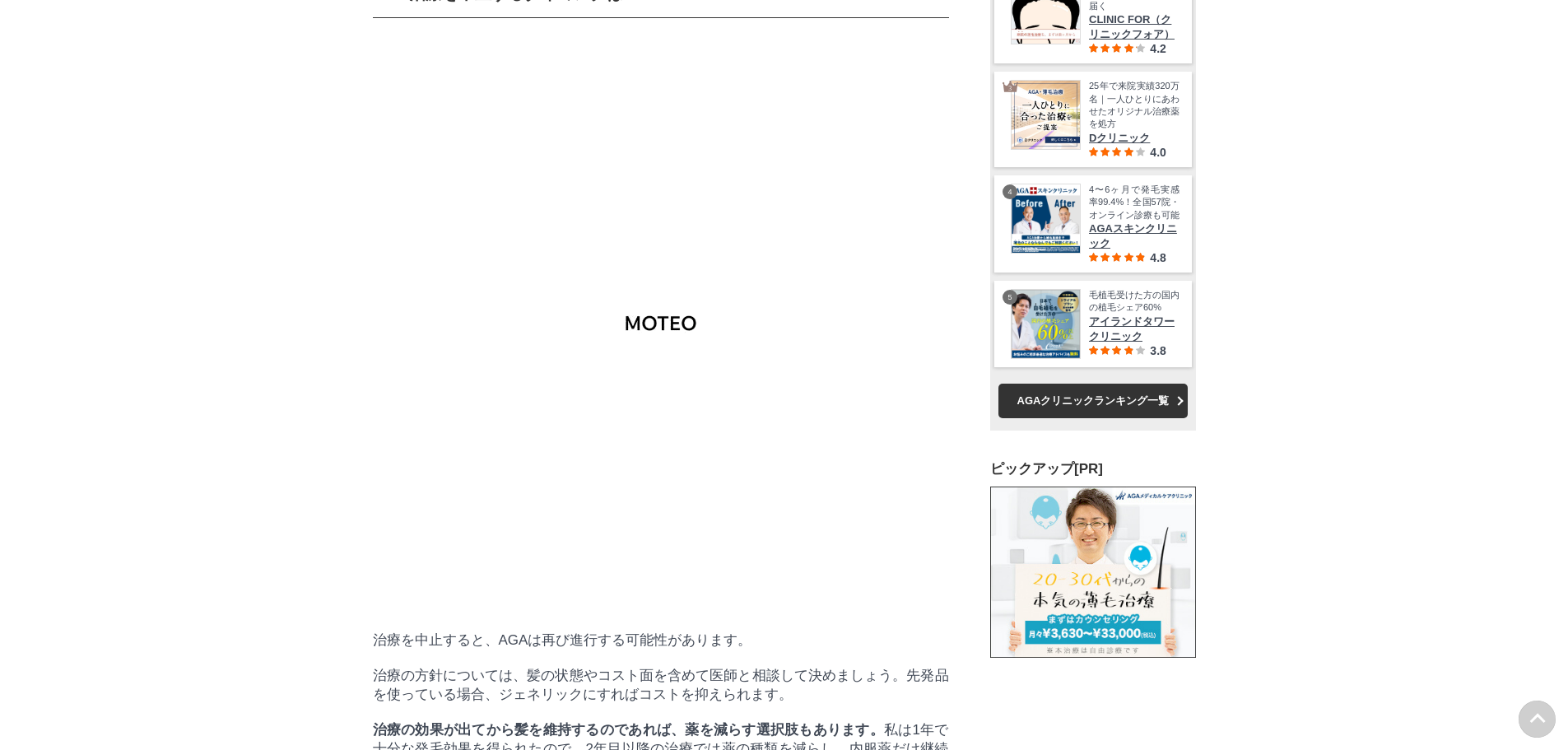
scroll to position [42830, 81470]
